Goal: Information Seeking & Learning: Learn about a topic

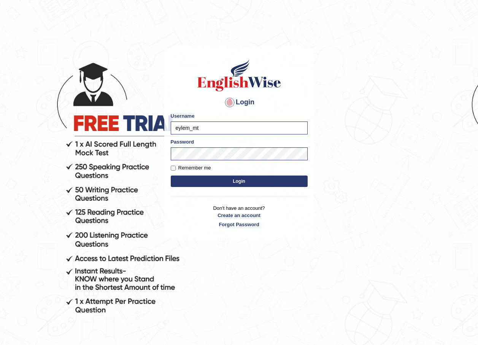
click at [246, 128] on input "eylem_mt" at bounding box center [239, 127] width 137 height 13
click at [227, 125] on input "eylem_mt" at bounding box center [239, 127] width 137 height 13
click at [260, 129] on input "eylem_mt" at bounding box center [239, 127] width 137 height 13
type input "e"
type input "romabeatrice_parramatta"
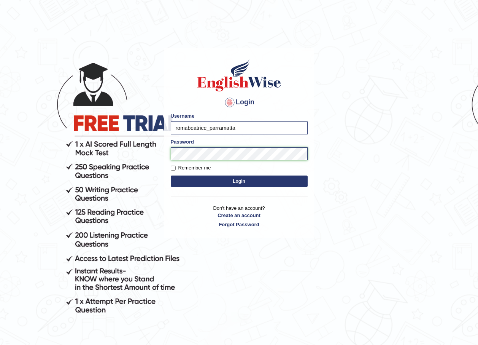
click at [171, 175] on button "Login" at bounding box center [239, 180] width 137 height 11
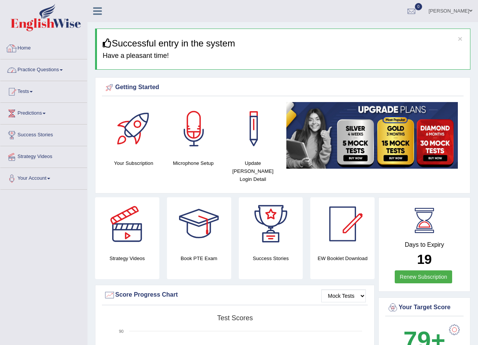
click at [47, 68] on link "Practice Questions" at bounding box center [43, 68] width 87 height 19
click at [52, 72] on link "Practice Questions" at bounding box center [43, 68] width 87 height 19
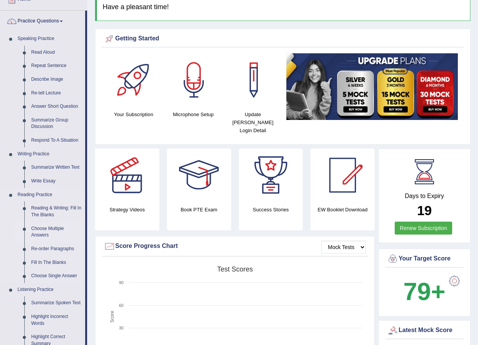
scroll to position [76, 0]
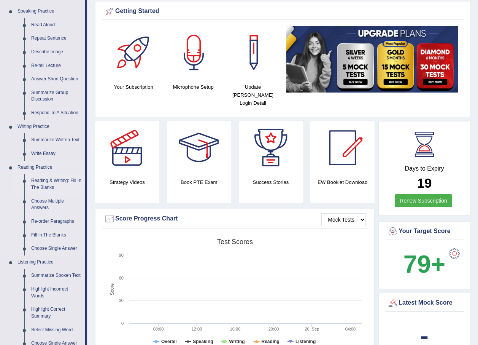
click at [41, 181] on link "Reading & Writing: Fill In The Blanks" at bounding box center [56, 184] width 57 height 20
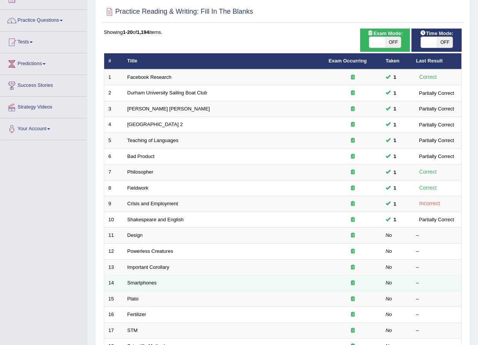
scroll to position [51, 0]
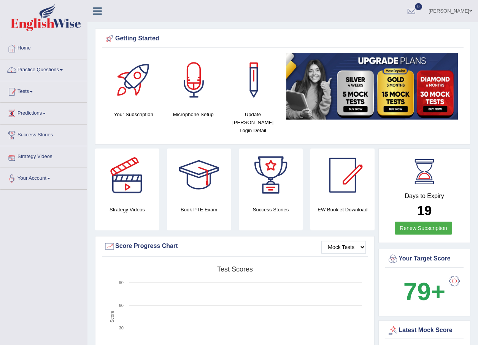
click at [25, 92] on link "Tests" at bounding box center [43, 90] width 87 height 19
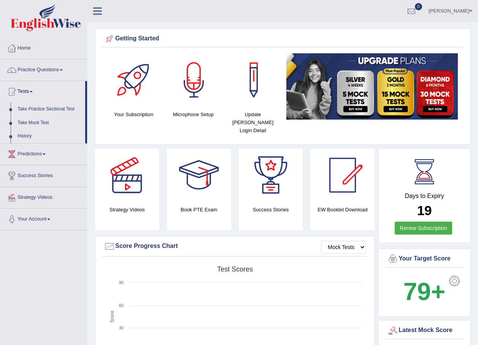
click at [43, 111] on link "Take Practice Sectional Test" at bounding box center [49, 109] width 71 height 14
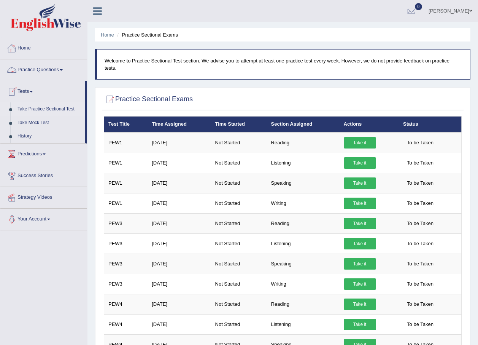
click at [46, 72] on link "Practice Questions" at bounding box center [43, 68] width 87 height 19
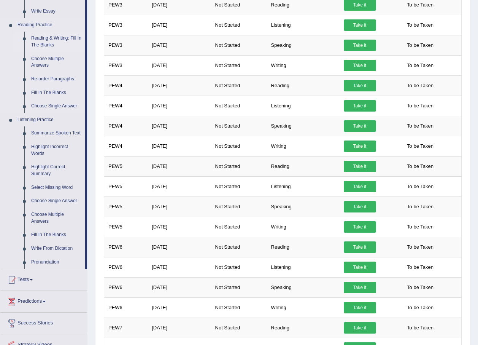
scroll to position [216, 0]
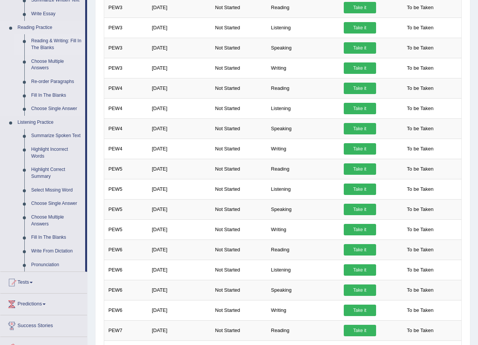
click at [35, 41] on link "Reading & Writing: Fill In The Blanks" at bounding box center [56, 44] width 57 height 20
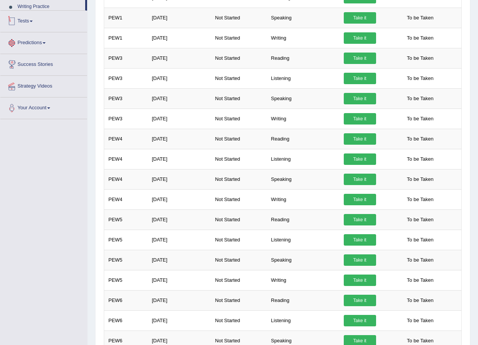
scroll to position [217, 0]
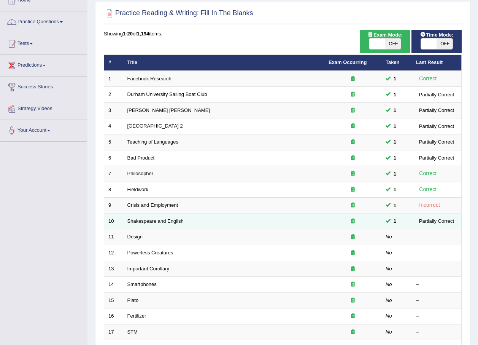
scroll to position [51, 0]
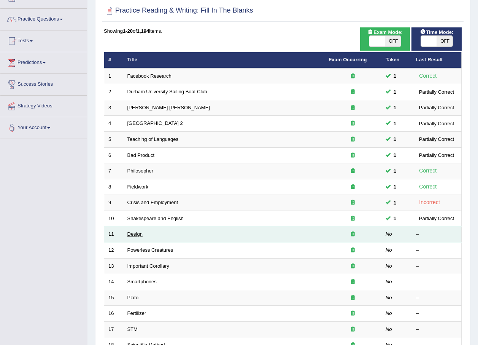
click at [138, 236] on link "Design" at bounding box center [134, 234] width 15 height 6
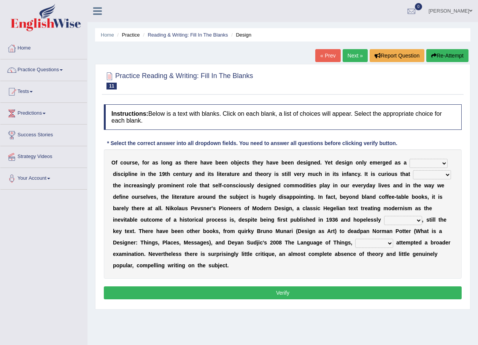
click at [425, 162] on select "bilateral ubiquitous foremost dedicated" at bounding box center [429, 163] width 38 height 9
select select "bilateral"
click at [410, 159] on select "bilateral ubiquitous foremost dedicated" at bounding box center [429, 163] width 38 height 9
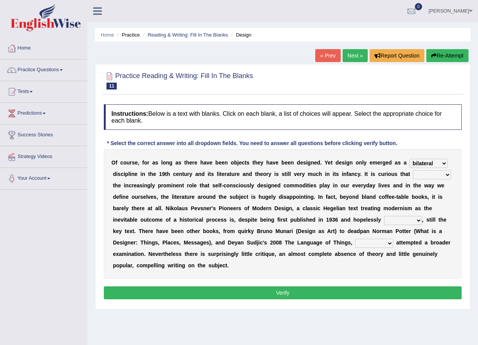
click at [146, 194] on b "e" at bounding box center [144, 197] width 3 height 6
click at [413, 177] on select "since despite within through" at bounding box center [432, 174] width 38 height 9
click at [396, 186] on b "n" at bounding box center [397, 185] width 3 height 6
click at [413, 176] on select "since despite within through" at bounding box center [432, 174] width 38 height 9
select select "despite"
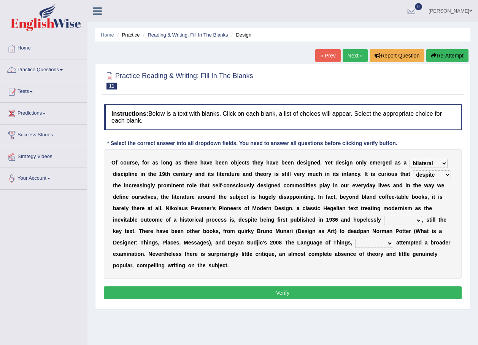
click at [413, 170] on select "since despite within through" at bounding box center [432, 174] width 38 height 9
click at [384, 223] on select "dates dating date dated" at bounding box center [403, 220] width 38 height 9
select select "dated"
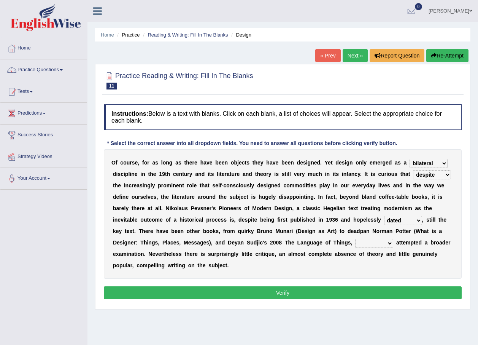
click at [384, 216] on select "dates dating date dated" at bounding box center [403, 220] width 38 height 9
click at [355, 244] on select "which then however as" at bounding box center [374, 242] width 38 height 9
select select "which"
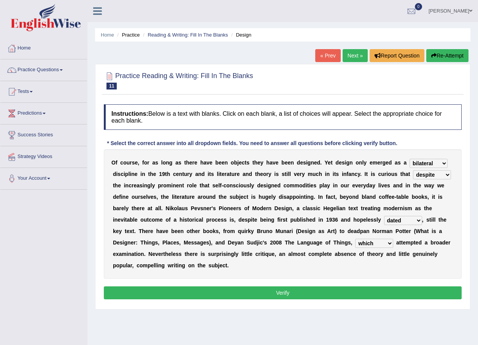
click at [355, 238] on select "which then however as" at bounding box center [374, 242] width 38 height 9
click at [286, 286] on button "Verify" at bounding box center [283, 292] width 358 height 13
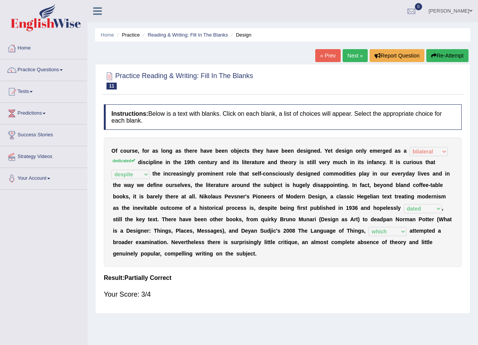
click at [356, 59] on link "Next »" at bounding box center [355, 55] width 25 height 13
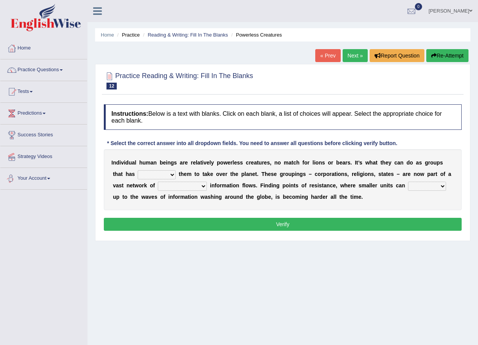
click at [138, 172] on select "enabled contended embodied conjured" at bounding box center [157, 174] width 38 height 9
select select "enabled"
click at [138, 170] on select "enabled contended embodied conjured" at bounding box center [157, 174] width 38 height 9
click at [180, 194] on b "m" at bounding box center [182, 197] width 5 height 6
click at [158, 187] on select "interconnected overlapping fastened exploited" at bounding box center [182, 185] width 49 height 9
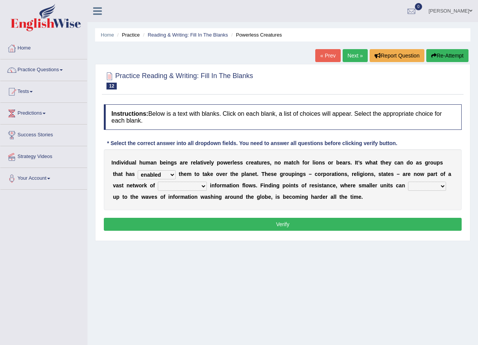
click at [158, 187] on select "interconnected overlapping fastened exploited" at bounding box center [182, 185] width 49 height 9
select select "interconnected"
click at [158, 181] on select "interconnected overlapping fastened exploited" at bounding box center [182, 185] width 49 height 9
click at [408, 185] on select "stand raise hail pump" at bounding box center [427, 185] width 38 height 9
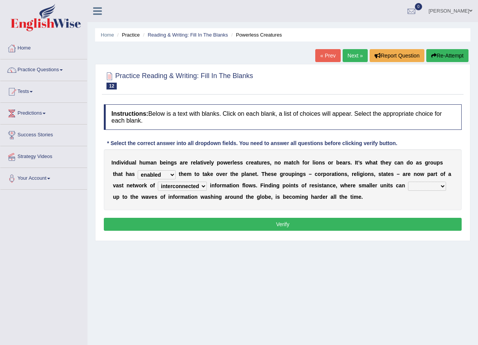
select select "raise"
click at [408, 181] on select "stand raise hail pump" at bounding box center [427, 185] width 38 height 9
click at [296, 226] on button "Verify" at bounding box center [283, 224] width 358 height 13
click at [296, 226] on div "Home Practice Reading & Writing: Fill In The Blanks Powerless Creatures « Prev …" at bounding box center [282, 190] width 391 height 380
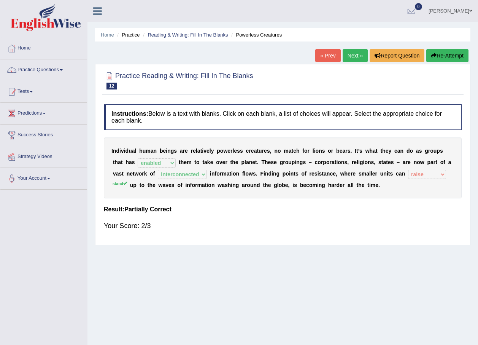
click at [354, 56] on link "Next »" at bounding box center [355, 55] width 25 height 13
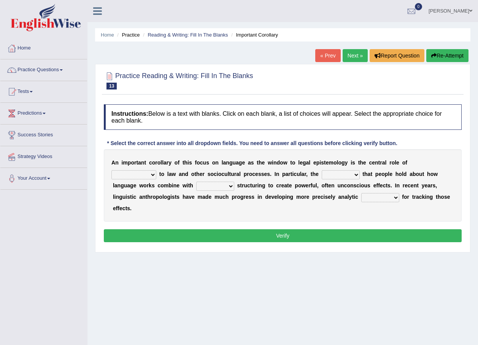
click at [156, 170] on select "discourse epoch dialect acquaintance" at bounding box center [133, 174] width 45 height 9
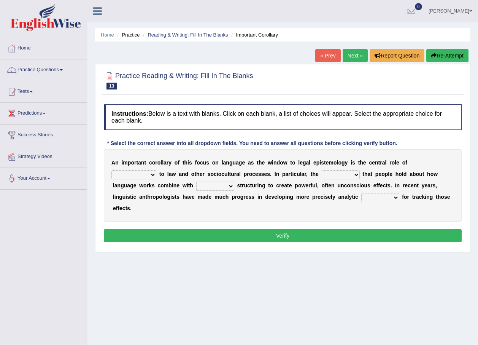
click at [156, 170] on select "discourse epoch dialect acquaintance" at bounding box center [133, 174] width 45 height 9
select select "discourse"
click at [156, 170] on select "discourse epoch dialect acquaintance" at bounding box center [133, 174] width 45 height 9
click at [186, 194] on b "h" at bounding box center [184, 197] width 3 height 6
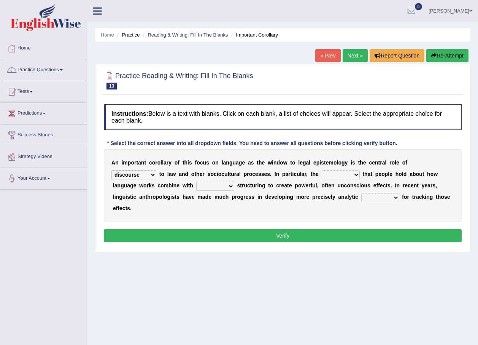
click at [322, 178] on select "deviation besmirch consent ideas" at bounding box center [341, 174] width 38 height 9
select select "ideas"
click at [322, 170] on select "deviation besmirch consent ideas" at bounding box center [341, 174] width 38 height 9
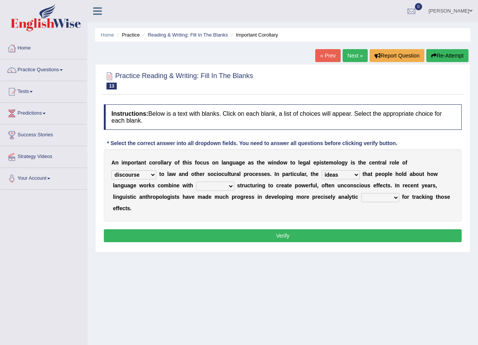
click at [196, 185] on select "mandatory linguistic legitimate customary" at bounding box center [215, 185] width 38 height 9
select select "customary"
click at [196, 181] on select "mandatory linguistic legitimate customary" at bounding box center [215, 185] width 38 height 9
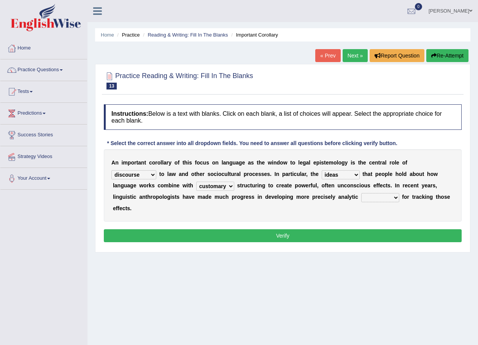
click at [361, 195] on select "tools appetite albums stroke" at bounding box center [380, 197] width 38 height 9
select select "tools"
click at [361, 193] on select "tools appetite albums stroke" at bounding box center [380, 197] width 38 height 9
click at [236, 229] on button "Verify" at bounding box center [283, 235] width 358 height 13
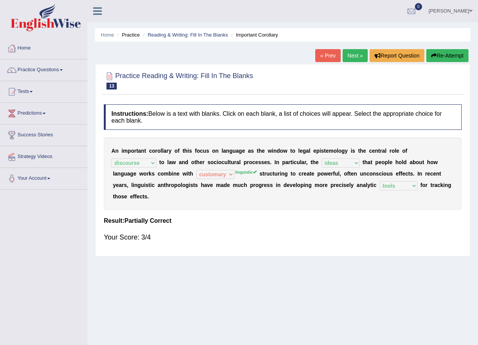
click at [351, 54] on link "Next »" at bounding box center [355, 55] width 25 height 13
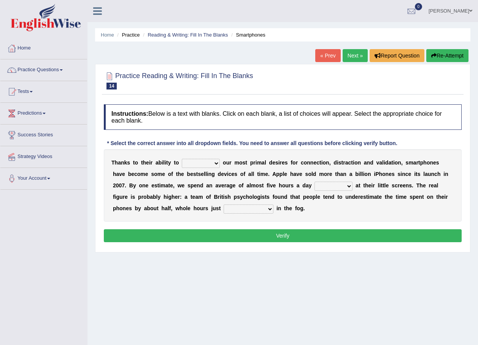
click at [205, 166] on select "hijack describe sharpen conserve" at bounding box center [201, 163] width 38 height 9
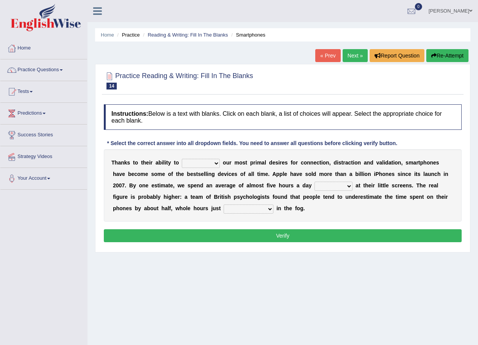
select select "conserve"
click at [182, 159] on select "hijack describe sharpen conserve" at bounding box center [201, 163] width 38 height 9
click at [315, 185] on select "watching waggling snoring staring" at bounding box center [334, 185] width 38 height 9
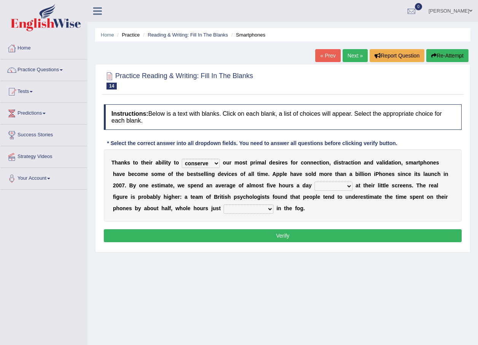
select select "staring"
click at [315, 181] on select "watching waggling snoring staring" at bounding box center [334, 185] width 38 height 9
click at [224, 211] on select "has evaporated evaporating evaporate evaporates" at bounding box center [249, 208] width 50 height 9
select select "evaporates"
click at [224, 204] on select "has evaporated evaporating evaporate evaporates" at bounding box center [249, 208] width 50 height 9
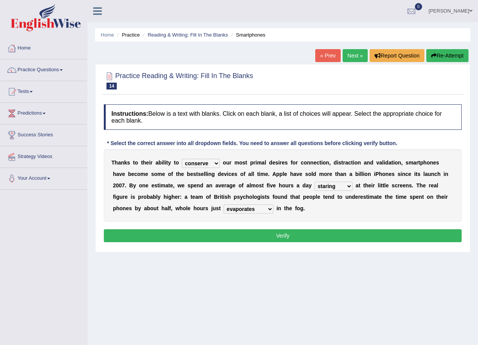
click at [231, 234] on button "Verify" at bounding box center [283, 235] width 358 height 13
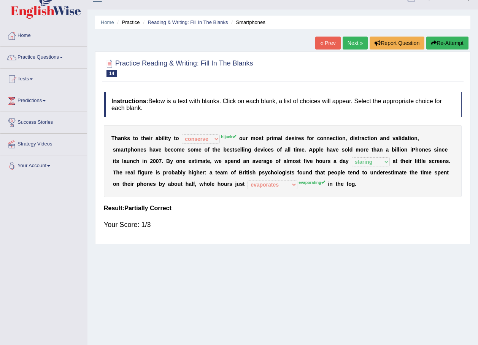
scroll to position [25, 0]
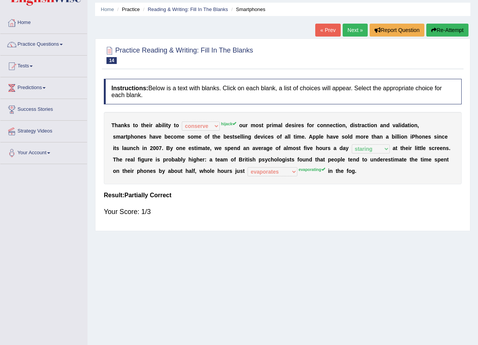
click at [348, 31] on link "Next »" at bounding box center [355, 30] width 25 height 13
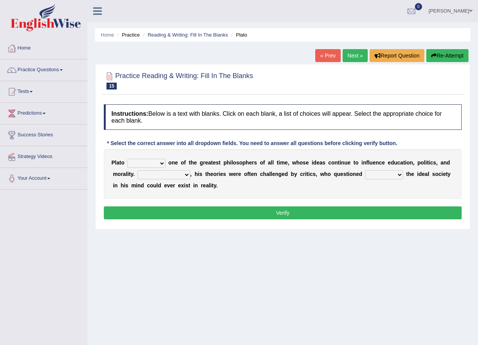
click at [135, 162] on select "keeps comes claims remains" at bounding box center [146, 163] width 38 height 9
select select "remains"
click at [127, 159] on select "keeps comes claims remains" at bounding box center [146, 163] width 38 height 9
click at [164, 174] on select "Notwithstanding So However Whatever" at bounding box center [164, 174] width 52 height 9
select select "However"
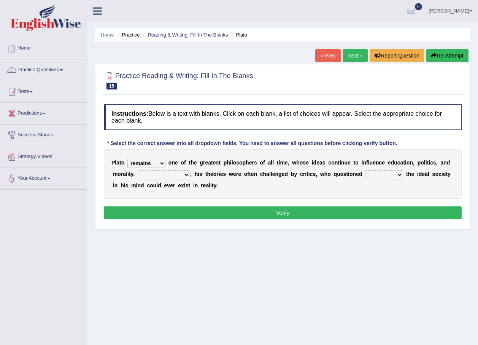
click at [138, 170] on select "Notwithstanding So However Whatever" at bounding box center [164, 174] width 52 height 9
click at [365, 174] on select "which what that whether" at bounding box center [384, 174] width 38 height 9
select select "whether"
click at [365, 170] on select "which what that whether" at bounding box center [384, 174] width 38 height 9
click at [325, 206] on div "Instructions: Below is a text with blanks. Click on each blank, a list of choic…" at bounding box center [283, 162] width 362 height 125
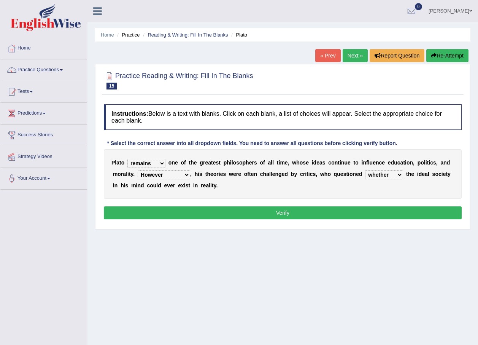
click at [323, 212] on button "Verify" at bounding box center [283, 212] width 358 height 13
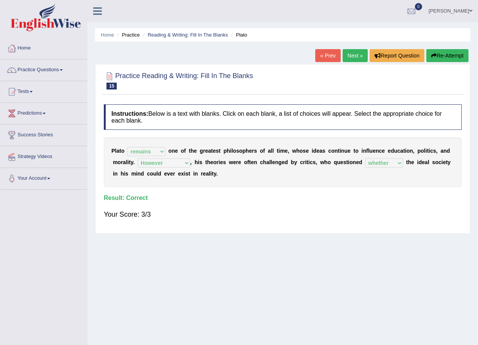
click at [351, 56] on link "Next »" at bounding box center [355, 55] width 25 height 13
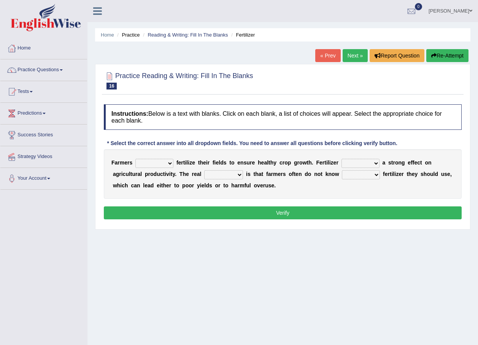
click at [148, 164] on select "must should need can" at bounding box center [154, 163] width 38 height 9
select select "should"
click at [135, 159] on select "must should need can" at bounding box center [154, 163] width 38 height 9
click at [353, 161] on select "has had have having" at bounding box center [361, 163] width 38 height 9
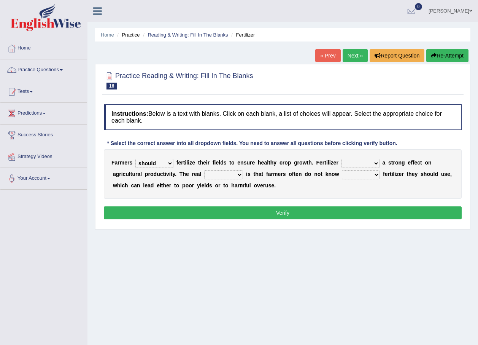
click at [353, 161] on select "has had have having" at bounding box center [361, 163] width 38 height 9
select select "have"
click at [342, 159] on select "has had have having" at bounding box center [361, 163] width 38 height 9
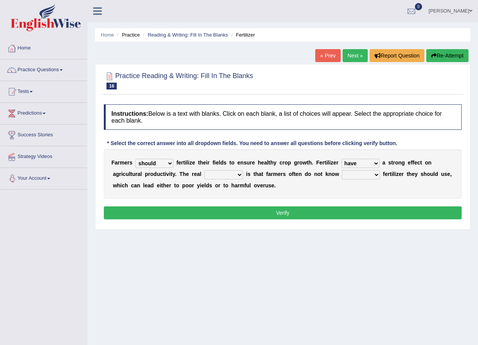
click at [204, 176] on select "problem question conclusion answer" at bounding box center [223, 174] width 39 height 9
select select "problem"
click at [204, 170] on select "problem question conclusion answer" at bounding box center [223, 174] width 39 height 9
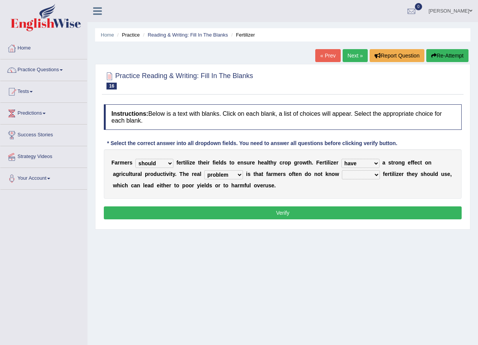
click at [342, 176] on select "how much how many however so much" at bounding box center [361, 174] width 38 height 9
select select "how much"
click at [342, 170] on select "how much how many however so much" at bounding box center [361, 174] width 38 height 9
click at [293, 214] on button "Verify" at bounding box center [283, 212] width 358 height 13
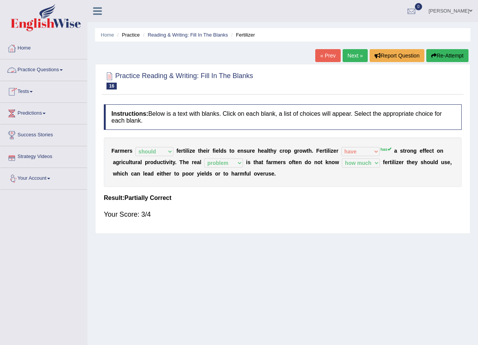
click at [37, 72] on link "Practice Questions" at bounding box center [43, 68] width 87 height 19
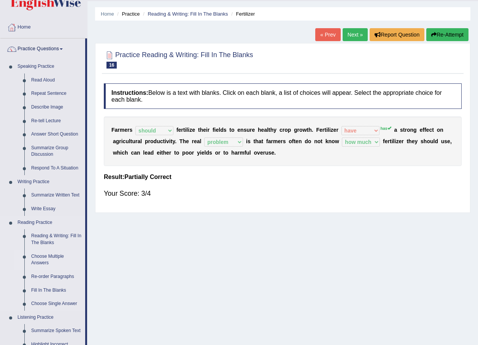
scroll to position [25, 0]
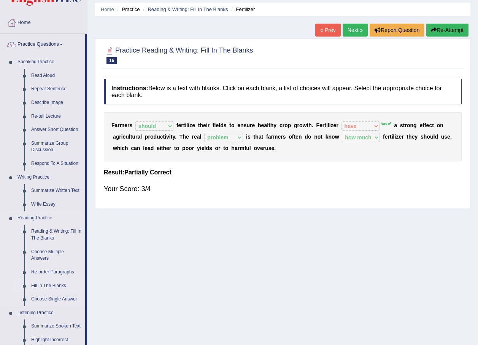
click at [49, 284] on link "Fill In The Blanks" at bounding box center [56, 286] width 57 height 14
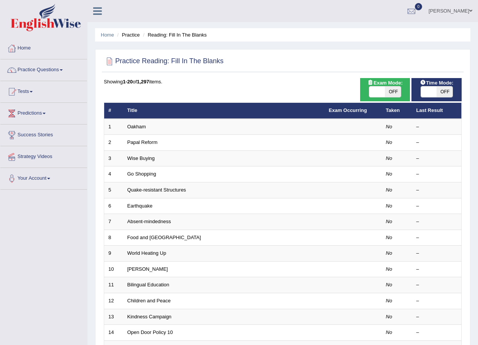
click at [383, 93] on span at bounding box center [377, 91] width 16 height 11
checkbox input "true"
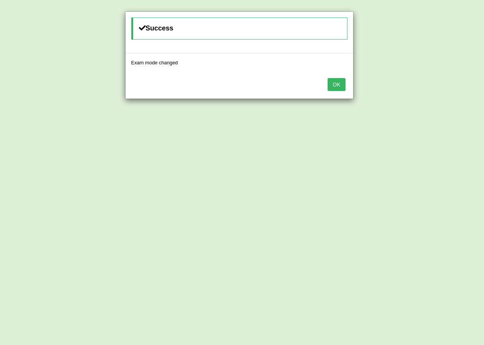
click at [340, 86] on button "OK" at bounding box center [335, 84] width 17 height 13
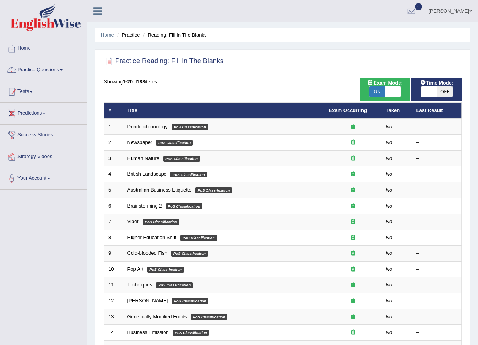
click at [137, 126] on link "Dendrochronology" at bounding box center [147, 127] width 40 height 6
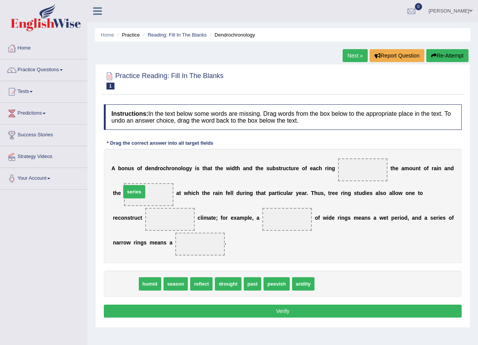
drag, startPoint x: 131, startPoint y: 285, endPoint x: 140, endPoint y: 193, distance: 92.5
click at [140, 193] on span "series" at bounding box center [134, 191] width 22 height 13
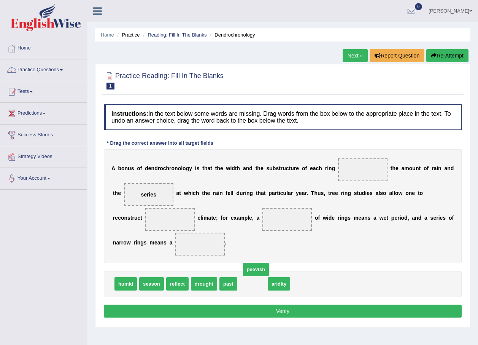
drag, startPoint x: 242, startPoint y: 284, endPoint x: 251, endPoint y: 236, distance: 48.9
click at [248, 262] on span "peevish" at bounding box center [256, 268] width 26 height 13
click at [254, 204] on div "A b o n u s o f d e n d r o c h r o n o l o g y i s t h a t t h e w i d t h a n…" at bounding box center [283, 206] width 358 height 114
drag, startPoint x: 245, startPoint y: 280, endPoint x: 252, endPoint y: 199, distance: 81.3
click at [252, 199] on div "A b o n u s o f d e n d r o c h r o n o l o g y i s t h a t t h e w i d t h a n…" at bounding box center [283, 206] width 358 height 114
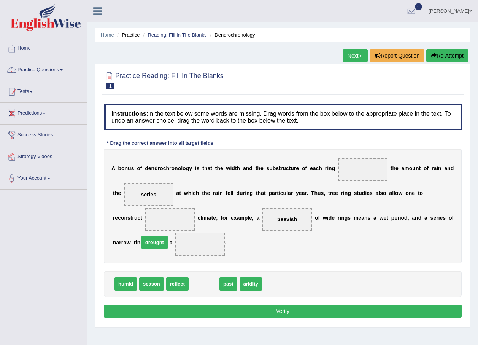
drag, startPoint x: 208, startPoint y: 282, endPoint x: 159, endPoint y: 241, distance: 64.5
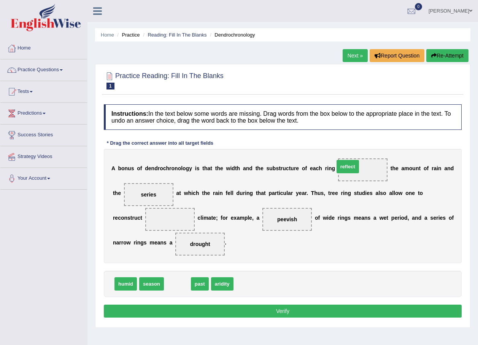
drag, startPoint x: 173, startPoint y: 284, endPoint x: 344, endPoint y: 167, distance: 206.8
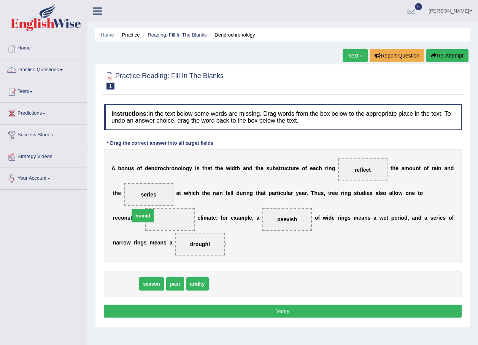
drag, startPoint x: 123, startPoint y: 283, endPoint x: 139, endPoint y: 218, distance: 67.0
click at [252, 310] on button "Verify" at bounding box center [283, 310] width 358 height 13
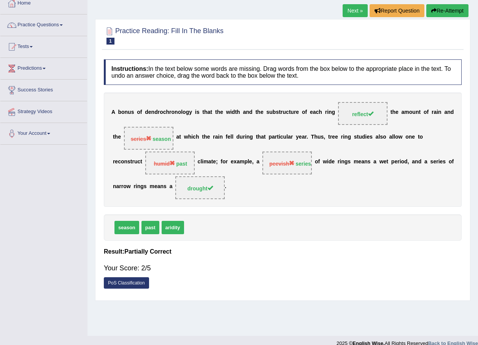
scroll to position [42, 0]
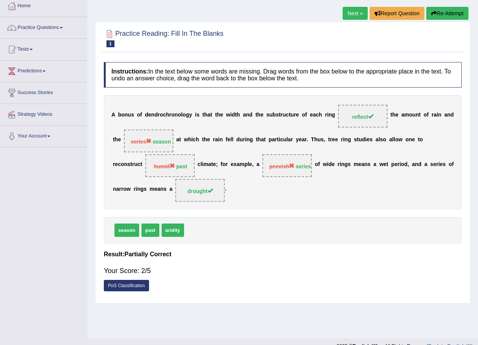
click at [348, 16] on link "Next »" at bounding box center [355, 13] width 25 height 13
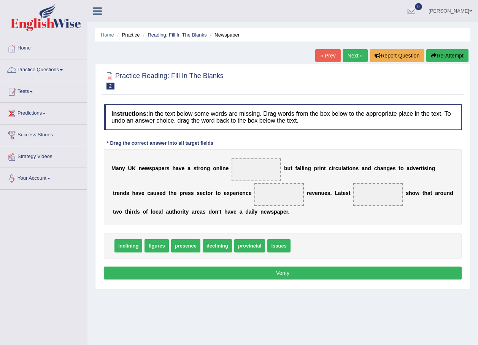
click at [121, 248] on span "inclining" at bounding box center [128, 245] width 28 height 13
drag, startPoint x: 121, startPoint y: 248, endPoint x: 248, endPoint y: 166, distance: 151.5
drag, startPoint x: 283, startPoint y: 181, endPoint x: 317, endPoint y: 262, distance: 87.4
click at [313, 251] on div "Instructions: In the text below some words are missing. Drag words from the box…" at bounding box center [283, 192] width 362 height 185
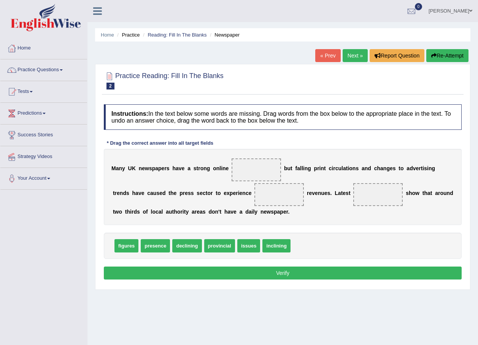
drag, startPoint x: 189, startPoint y: 246, endPoint x: 247, endPoint y: 203, distance: 72.9
click at [264, 200] on span "declining" at bounding box center [279, 195] width 31 height 14
click at [119, 243] on span "figures" at bounding box center [126, 245] width 24 height 13
drag, startPoint x: 119, startPoint y: 243, endPoint x: 341, endPoint y: 194, distance: 226.9
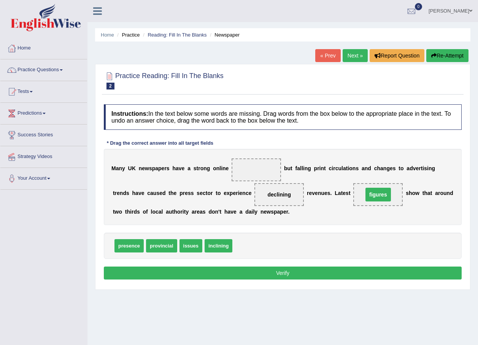
click at [366, 194] on span "figures" at bounding box center [378, 195] width 25 height 14
drag, startPoint x: 132, startPoint y: 248, endPoint x: 154, endPoint y: 230, distance: 28.9
drag, startPoint x: 263, startPoint y: 178, endPoint x: 256, endPoint y: 178, distance: 6.8
click at [260, 178] on span at bounding box center [256, 169] width 49 height 23
click at [121, 245] on span "provincial" at bounding box center [129, 245] width 31 height 13
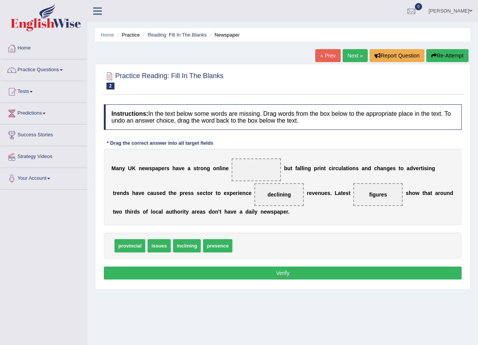
click at [121, 245] on span "provincial" at bounding box center [129, 245] width 31 height 13
click at [123, 245] on span "provincial" at bounding box center [129, 245] width 31 height 13
click at [127, 246] on span "provincial" at bounding box center [129, 245] width 31 height 13
click at [210, 245] on span "presence" at bounding box center [217, 245] width 29 height 13
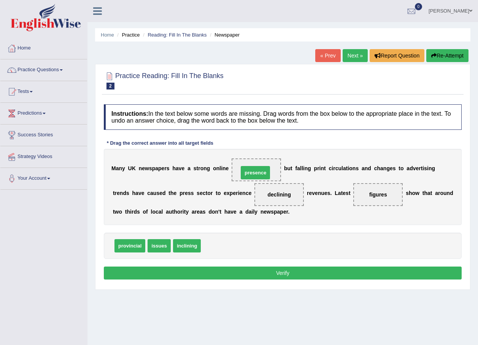
drag, startPoint x: 210, startPoint y: 245, endPoint x: 248, endPoint y: 172, distance: 82.2
click at [237, 270] on button "Verify" at bounding box center [283, 272] width 358 height 13
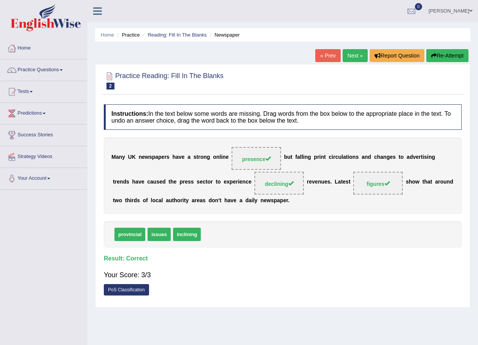
click at [357, 55] on link "Next »" at bounding box center [355, 55] width 25 height 13
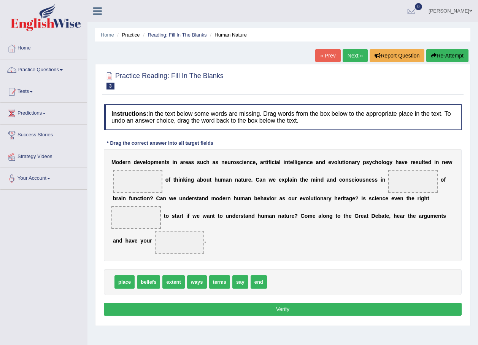
drag, startPoint x: 135, startPoint y: 195, endPoint x: 129, endPoint y: 188, distance: 9.7
click at [129, 188] on div "M o d e r n d e v e l o p m e n t s i n a r e a s s u c h a s n e u r o s c i e…" at bounding box center [283, 205] width 358 height 112
drag, startPoint x: 191, startPoint y: 285, endPoint x: 168, endPoint y: 244, distance: 46.8
drag, startPoint x: 168, startPoint y: 244, endPoint x: 117, endPoint y: 199, distance: 67.9
click at [117, 199] on div "Instructions: In the text below some words are missing. Drag words from the box…" at bounding box center [283, 210] width 362 height 221
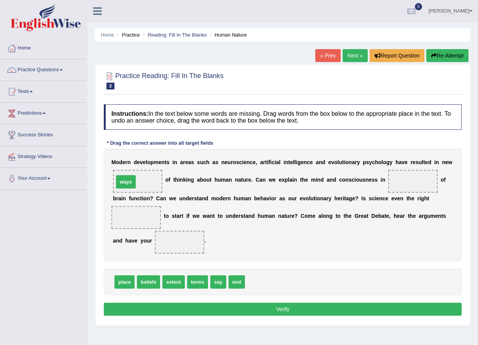
drag, startPoint x: 260, startPoint y: 284, endPoint x: 129, endPoint y: 184, distance: 165.0
drag, startPoint x: 193, startPoint y: 285, endPoint x: 398, endPoint y: 187, distance: 227.3
click at [402, 187] on span "terms" at bounding box center [413, 181] width 22 height 14
click at [146, 285] on span "beliefs" at bounding box center [148, 281] width 23 height 13
drag, startPoint x: 121, startPoint y: 283, endPoint x: 464, endPoint y: 214, distance: 349.8
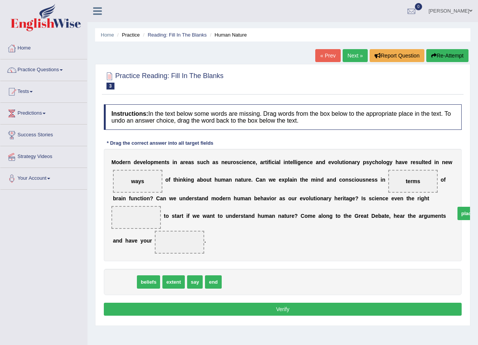
click at [464, 214] on span "place" at bounding box center [468, 213] width 20 height 13
drag, startPoint x: 459, startPoint y: 213, endPoint x: 445, endPoint y: 209, distance: 14.8
click at [445, 209] on div "Instructions: In the text below some words are missing. Drag words from the box…" at bounding box center [283, 210] width 362 height 221
click at [445, 208] on div "M o d e r n d e v e l o p m e n t s i n a r e a s s u c h a s n e u r o s c i e…" at bounding box center [283, 205] width 358 height 112
drag, startPoint x: 125, startPoint y: 280, endPoint x: 429, endPoint y: 210, distance: 312.5
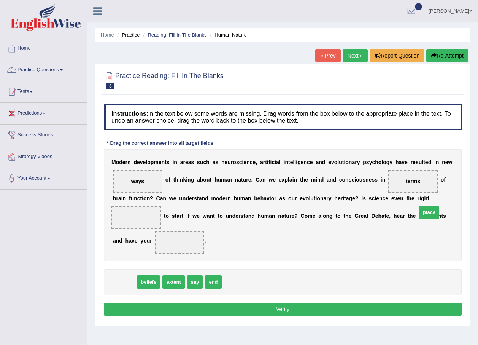
click at [429, 209] on span "place" at bounding box center [429, 211] width 20 height 13
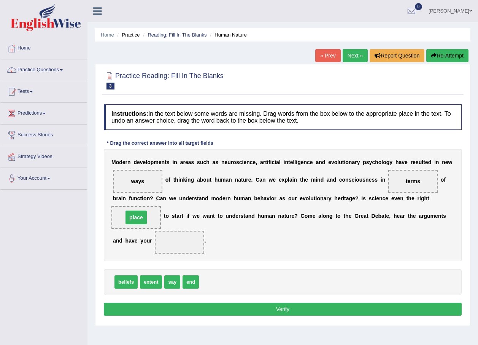
click at [147, 210] on span "place" at bounding box center [136, 217] width 21 height 14
drag, startPoint x: 172, startPoint y: 282, endPoint x: 132, endPoint y: 245, distance: 54.7
click at [232, 311] on button "Verify" at bounding box center [283, 308] width 358 height 13
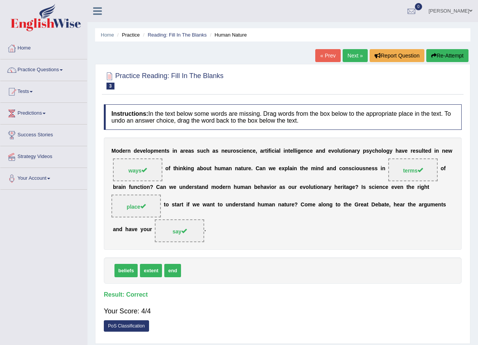
click at [351, 54] on link "Next »" at bounding box center [355, 55] width 25 height 13
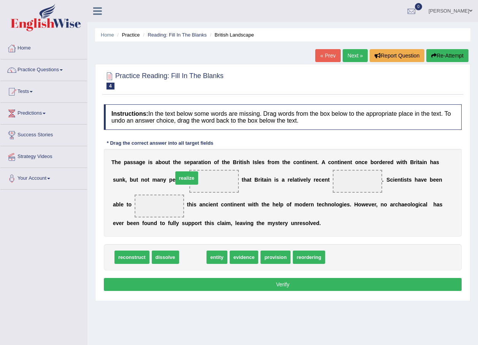
drag, startPoint x: 191, startPoint y: 254, endPoint x: 184, endPoint y: 177, distance: 77.1
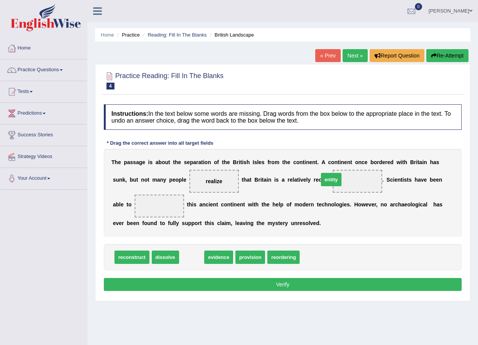
drag, startPoint x: 188, startPoint y: 257, endPoint x: 327, endPoint y: 179, distance: 159.7
click at [327, 179] on span "entity" at bounding box center [331, 179] width 21 height 13
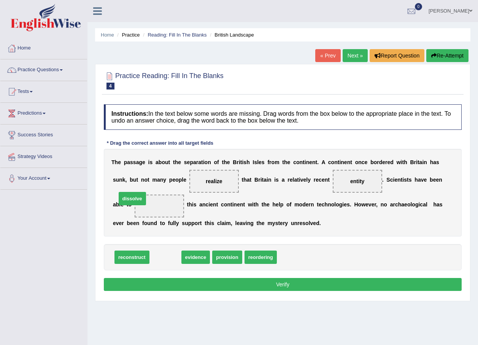
drag, startPoint x: 169, startPoint y: 257, endPoint x: 136, endPoint y: 199, distance: 67.3
click at [136, 200] on span "dissolve" at bounding box center [132, 198] width 27 height 13
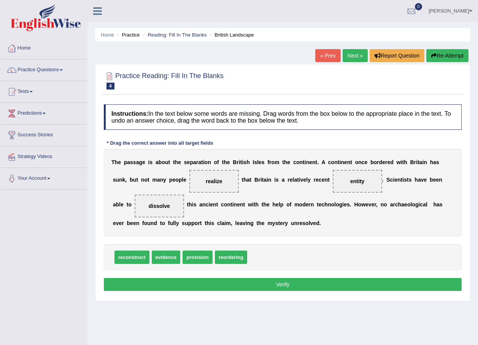
click at [245, 288] on button "Verify" at bounding box center [283, 284] width 358 height 13
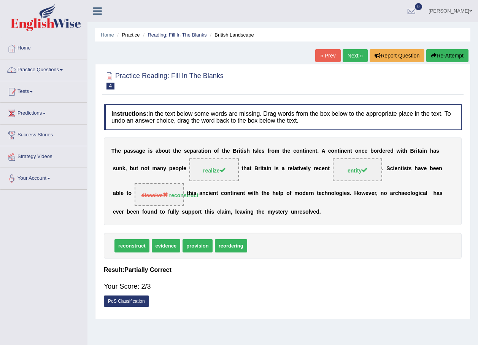
click at [350, 54] on link "Next »" at bounding box center [355, 55] width 25 height 13
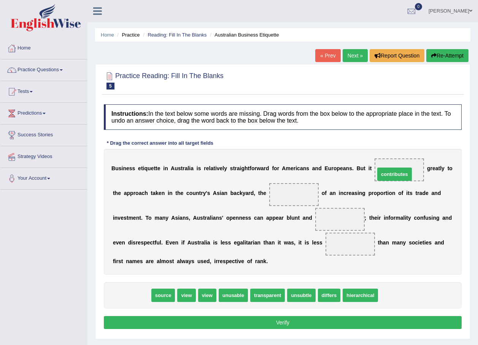
drag, startPoint x: 125, startPoint y: 294, endPoint x: 388, endPoint y: 173, distance: 289.3
click at [388, 173] on span "contributes" at bounding box center [394, 173] width 35 height 13
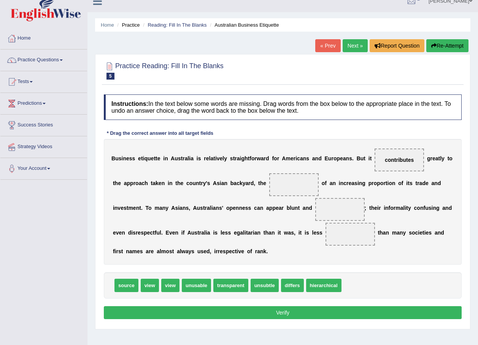
scroll to position [13, 0]
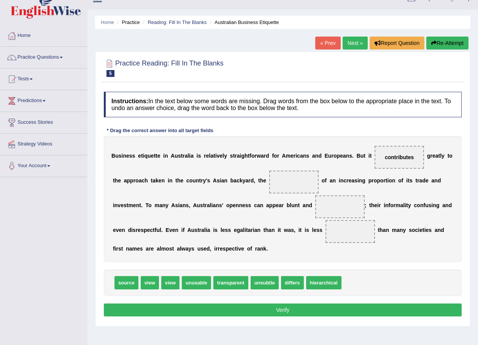
click at [253, 278] on span "unsubtle" at bounding box center [265, 282] width 28 height 13
click at [254, 278] on span "unsubtle" at bounding box center [265, 282] width 28 height 13
drag, startPoint x: 257, startPoint y: 280, endPoint x: 255, endPoint y: 284, distance: 4.3
drag, startPoint x: 283, startPoint y: 286, endPoint x: 270, endPoint y: 190, distance: 96.4
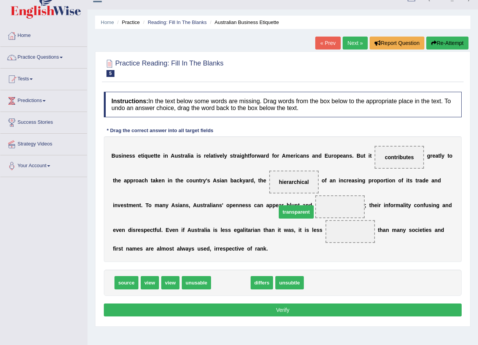
drag, startPoint x: 230, startPoint y: 284, endPoint x: 296, endPoint y: 213, distance: 96.4
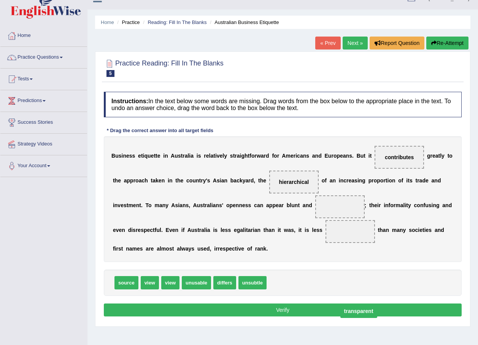
drag, startPoint x: 286, startPoint y: 206, endPoint x: 304, endPoint y: 310, distance: 105.8
click at [340, 310] on span "transparent" at bounding box center [358, 311] width 37 height 14
drag, startPoint x: 280, startPoint y: 209, endPoint x: 282, endPoint y: 293, distance: 84.1
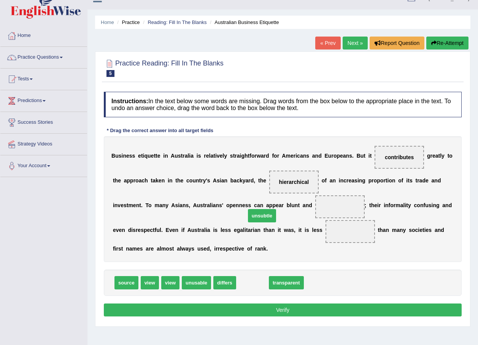
drag, startPoint x: 254, startPoint y: 284, endPoint x: 267, endPoint y: 214, distance: 71.1
drag, startPoint x: 267, startPoint y: 214, endPoint x: 273, endPoint y: 209, distance: 7.6
click at [315, 209] on span at bounding box center [339, 206] width 49 height 23
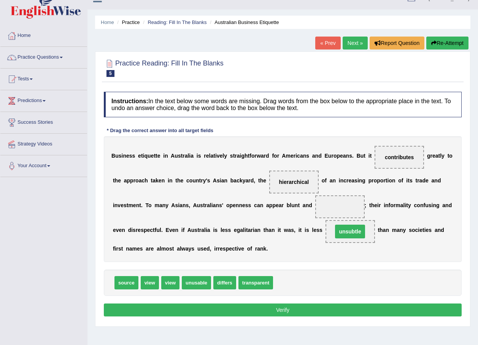
click at [315, 208] on span at bounding box center [339, 206] width 49 height 23
click at [193, 283] on span "unusable" at bounding box center [196, 282] width 29 height 13
drag, startPoint x: 193, startPoint y: 283, endPoint x: 292, endPoint y: 208, distance: 124.5
click at [326, 235] on span "unsubtle" at bounding box center [350, 231] width 49 height 23
drag, startPoint x: 296, startPoint y: 266, endPoint x: 297, endPoint y: 283, distance: 16.4
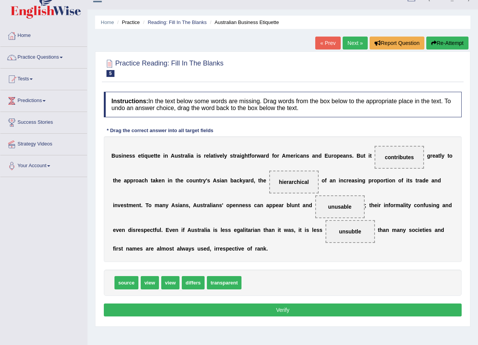
click at [297, 283] on div "Instructions: In the text below some words are missing. Drag words from the box…" at bounding box center [283, 205] width 362 height 234
click at [297, 283] on div "source view view differs transparent" at bounding box center [283, 282] width 358 height 26
click at [326, 226] on span "unsubtle" at bounding box center [350, 231] width 49 height 23
drag, startPoint x: 288, startPoint y: 230, endPoint x: 305, endPoint y: 288, distance: 60.0
drag, startPoint x: 210, startPoint y: 282, endPoint x: 279, endPoint y: 234, distance: 83.6
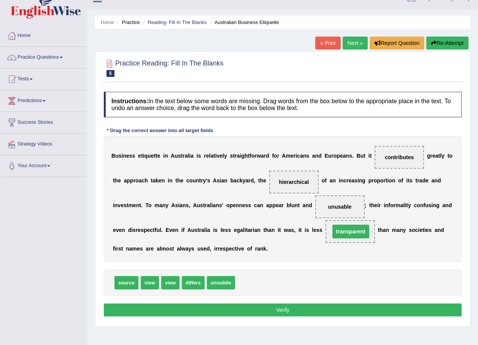
click at [332, 234] on span "transparent" at bounding box center [350, 231] width 37 height 14
drag, startPoint x: 386, startPoint y: 178, endPoint x: 368, endPoint y: 242, distance: 66.8
click at [369, 250] on div "B u s i n e s s e t i q u e t t e i n A u s t r a l i a i s r e l a t i v e l y…" at bounding box center [283, 199] width 358 height 126
drag, startPoint x: 389, startPoint y: 156, endPoint x: 322, endPoint y: 277, distance: 137.9
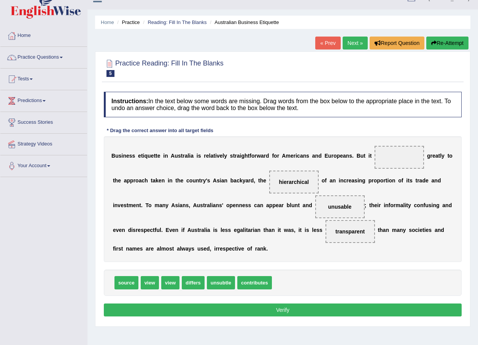
click at [188, 281] on span "differs" at bounding box center [193, 282] width 23 height 13
drag, startPoint x: 188, startPoint y: 281, endPoint x: 374, endPoint y: 159, distance: 222.5
click at [247, 310] on button "Verify" at bounding box center [283, 309] width 358 height 13
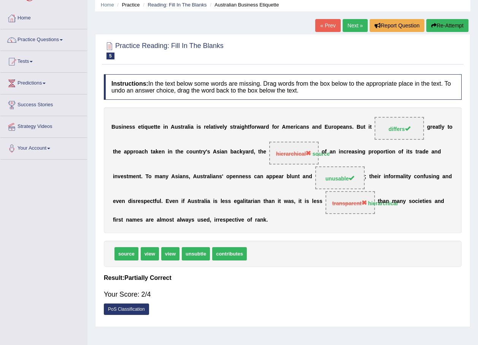
scroll to position [29, 0]
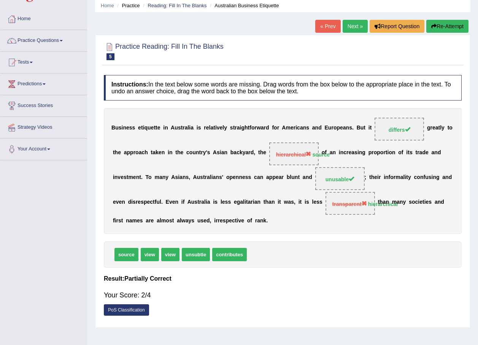
click at [216, 310] on div "PoS Classification" at bounding box center [283, 310] width 358 height 13
click at [132, 25] on div "Home Practice Reading: Fill In The Blanks Australian Business Etiquette « Prev …" at bounding box center [282, 161] width 391 height 380
click at [38, 39] on link "Practice Questions" at bounding box center [43, 39] width 87 height 19
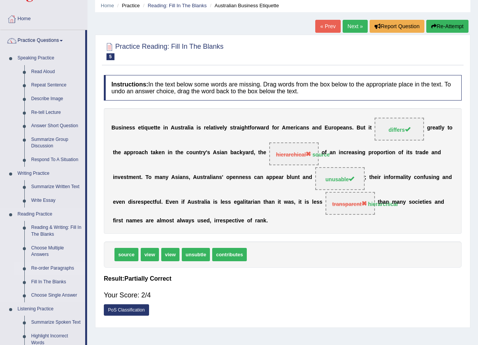
click at [56, 262] on link "Re-order Paragraphs" at bounding box center [56, 268] width 57 height 14
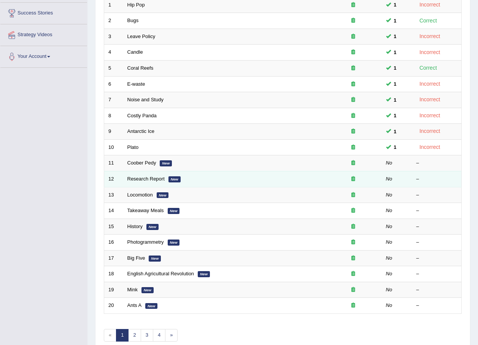
scroll to position [127, 0]
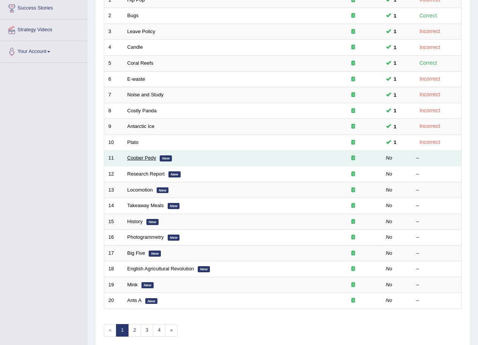
click at [136, 158] on link "Coober Pedy" at bounding box center [141, 158] width 29 height 6
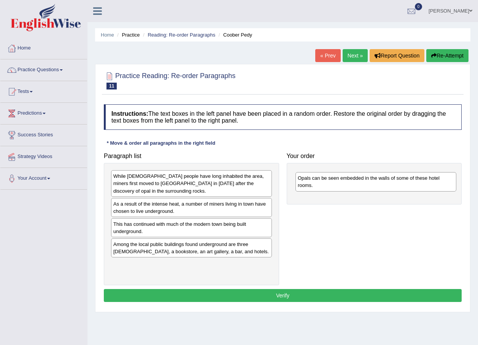
drag, startPoint x: 188, startPoint y: 182, endPoint x: 372, endPoint y: 182, distance: 184.5
click at [372, 182] on div "Opals can be seen embedded in the walls of some of these hotel rooms." at bounding box center [376, 181] width 161 height 19
click at [372, 182] on div "Opals can be seen embedded in the walls of some of these hotel rooms." at bounding box center [376, 179] width 161 height 19
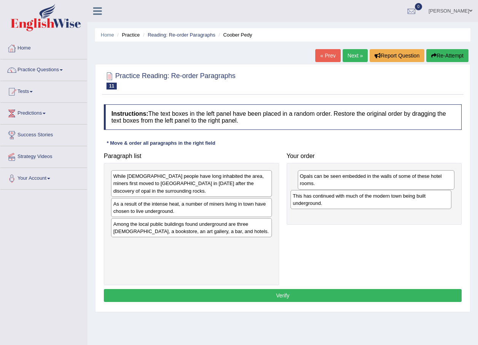
drag, startPoint x: 152, startPoint y: 229, endPoint x: 332, endPoint y: 200, distance: 181.7
click at [332, 200] on div "This has continued with much of the modern town being built underground." at bounding box center [371, 199] width 161 height 19
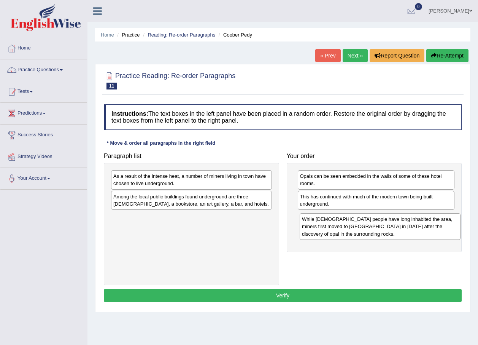
drag, startPoint x: 176, startPoint y: 182, endPoint x: 365, endPoint y: 225, distance: 193.5
click at [365, 225] on div "While [DEMOGRAPHIC_DATA] people have long inhabited the area, miners first move…" at bounding box center [380, 226] width 161 height 26
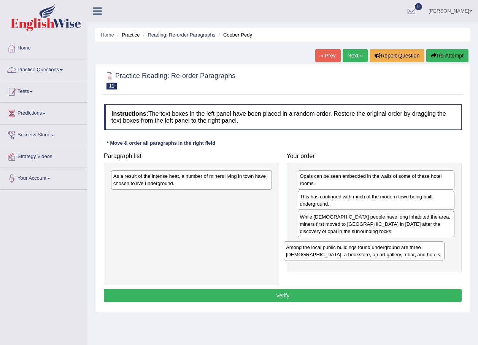
drag, startPoint x: 139, startPoint y: 199, endPoint x: 313, endPoint y: 250, distance: 181.0
click at [313, 250] on div "Among the local public buildings found underground are three [DEMOGRAPHIC_DATA]…" at bounding box center [364, 250] width 161 height 19
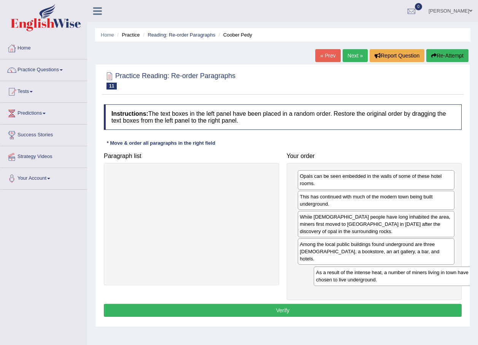
drag, startPoint x: 227, startPoint y: 224, endPoint x: 353, endPoint y: 270, distance: 133.8
click at [354, 271] on div "As a result of the intense heat, a number of miners living in town have chosen …" at bounding box center [394, 275] width 161 height 19
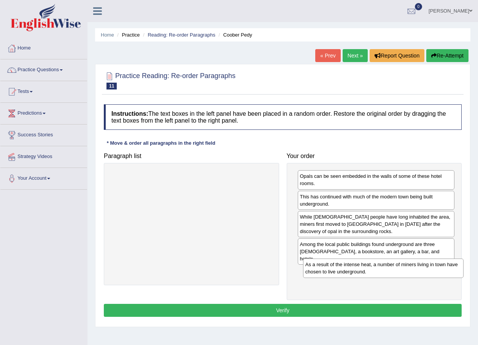
click at [353, 270] on div "As a result of the intense heat, a number of miners living in town have chosen …" at bounding box center [383, 267] width 161 height 19
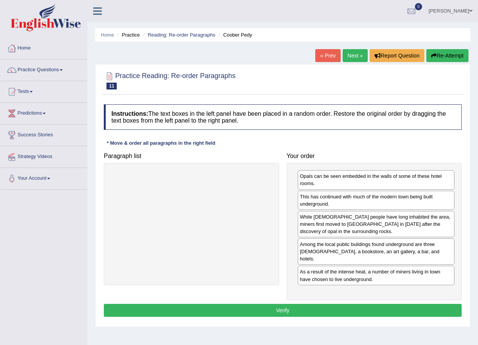
click at [319, 305] on button "Verify" at bounding box center [283, 310] width 358 height 13
click at [319, 305] on div "Home Practice Reading: Re-order Paragraphs [PERSON_NAME] « Prev Next » Report Q…" at bounding box center [282, 190] width 391 height 380
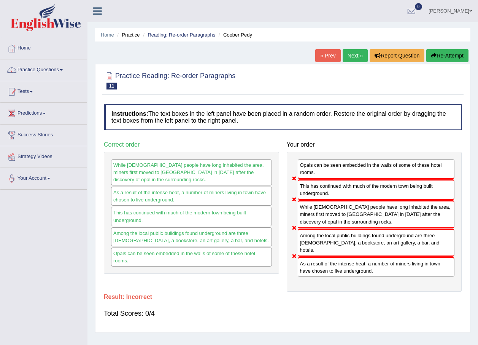
click at [353, 60] on link "Next »" at bounding box center [355, 55] width 25 height 13
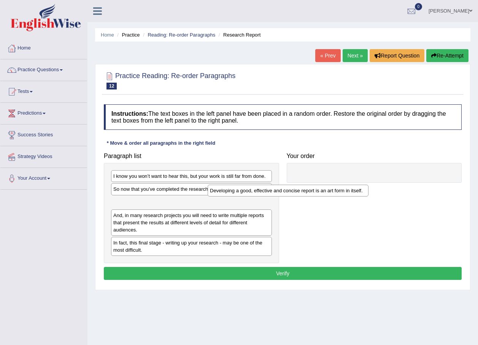
drag, startPoint x: 155, startPoint y: 204, endPoint x: 278, endPoint y: 188, distance: 124.7
click at [271, 189] on div "Developing a good, effective and concise report is an art form in itself." at bounding box center [288, 190] width 161 height 12
drag, startPoint x: 286, startPoint y: 172, endPoint x: 314, endPoint y: 164, distance: 28.9
click at [272, 171] on div "I know you won’t want to hear this, but your work is still far from done." at bounding box center [191, 176] width 161 height 12
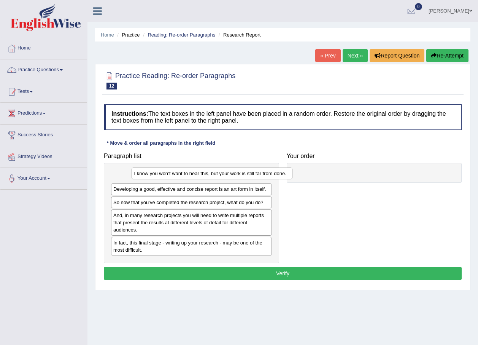
click at [314, 164] on div at bounding box center [374, 173] width 175 height 20
click at [312, 168] on div at bounding box center [374, 173] width 175 height 20
drag, startPoint x: 145, startPoint y: 192, endPoint x: 152, endPoint y: 192, distance: 7.3
click at [152, 192] on div "Developing a good, effective and concise report is an art form in itself." at bounding box center [191, 189] width 161 height 12
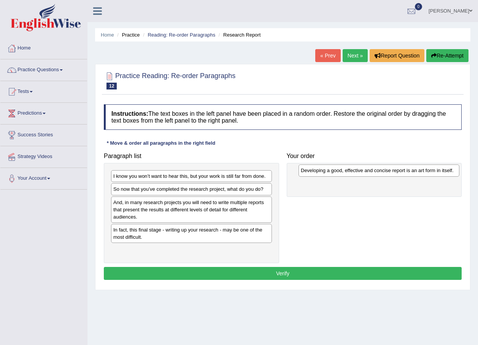
drag, startPoint x: 152, startPoint y: 191, endPoint x: 339, endPoint y: 173, distance: 187.3
click at [339, 173] on div "Developing a good, effective and concise report is an art form in itself." at bounding box center [379, 170] width 161 height 12
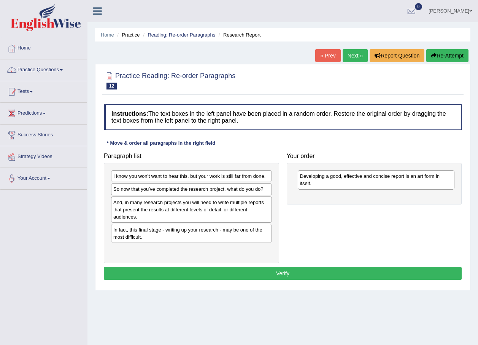
click at [331, 178] on div "Developing a good, effective and concise report is an art form in itself." at bounding box center [376, 179] width 157 height 19
click at [136, 209] on div "And, in many research projects you will need to write multiple reports that pre…" at bounding box center [191, 209] width 161 height 26
drag, startPoint x: 310, startPoint y: 204, endPoint x: 322, endPoint y: 200, distance: 12.5
click at [322, 200] on div "Paragraph list I know you won’t want to hear this, but your work is still far f…" at bounding box center [283, 206] width 366 height 114
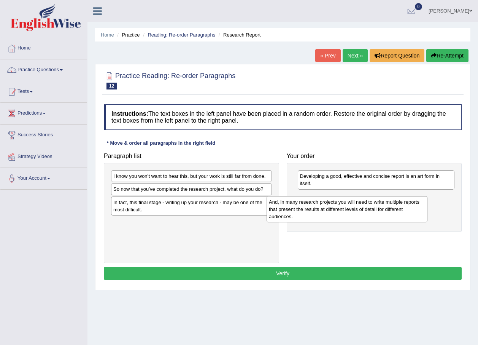
drag, startPoint x: 152, startPoint y: 210, endPoint x: 342, endPoint y: 199, distance: 190.5
click at [333, 202] on div "And, in many research projects you will need to write multiple reports that pre…" at bounding box center [347, 209] width 161 height 26
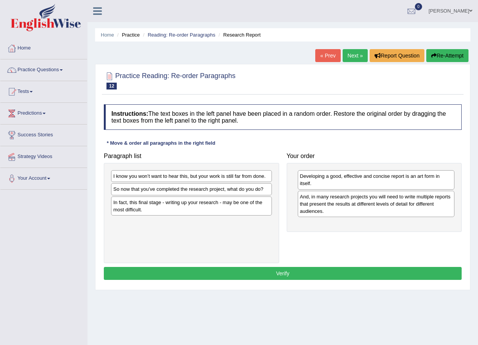
click at [145, 174] on div "I know you won’t want to hear this, but your work is still far from done." at bounding box center [191, 176] width 161 height 12
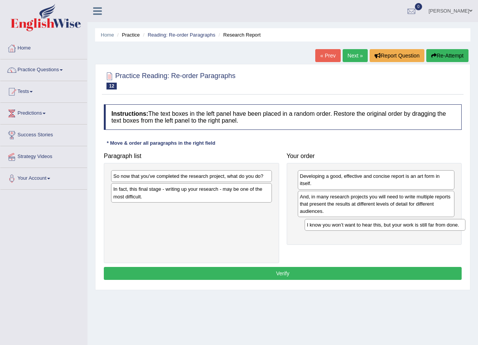
drag, startPoint x: 145, startPoint y: 174, endPoint x: 339, endPoint y: 223, distance: 199.6
click at [339, 223] on div "I know you won’t want to hear this, but your work is still far from done." at bounding box center [385, 225] width 161 height 12
click at [172, 176] on div "So now that you’ve completed the research project, what do you do?" at bounding box center [191, 176] width 161 height 12
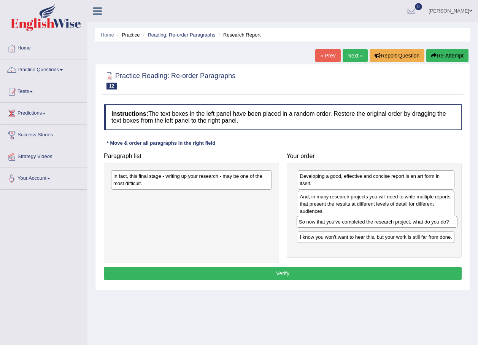
drag, startPoint x: 172, startPoint y: 176, endPoint x: 358, endPoint y: 227, distance: 192.1
click at [358, 227] on div "So now that you’ve completed the research project, what do you do?" at bounding box center [377, 222] width 161 height 12
drag, startPoint x: 318, startPoint y: 232, endPoint x: 329, endPoint y: 269, distance: 38.1
click at [329, 269] on div "Instructions: The text boxes in the left panel have been placed in a random ord…" at bounding box center [283, 192] width 362 height 185
click at [326, 263] on div "Instructions: The text boxes in the left panel have been placed in a random ord…" at bounding box center [283, 192] width 362 height 185
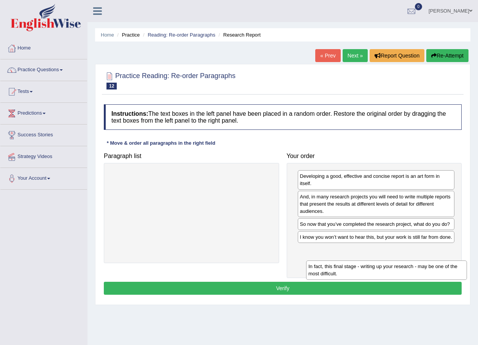
drag, startPoint x: 203, startPoint y: 183, endPoint x: 397, endPoint y: 273, distance: 213.9
click at [397, 273] on div "In fact, this final stage - writing up your research - may be one of the most d…" at bounding box center [386, 269] width 161 height 19
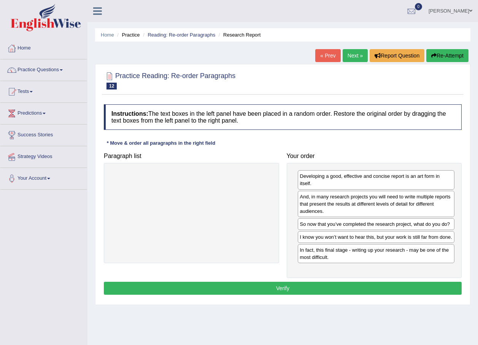
drag, startPoint x: 397, startPoint y: 273, endPoint x: 395, endPoint y: 264, distance: 9.3
click at [395, 263] on div "In fact, this final stage - writing up your research - may be one of the most d…" at bounding box center [376, 253] width 157 height 19
click at [281, 294] on button "Verify" at bounding box center [283, 287] width 358 height 13
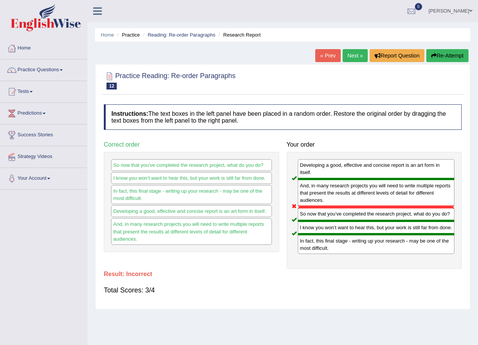
click at [351, 60] on link "Next »" at bounding box center [355, 55] width 25 height 13
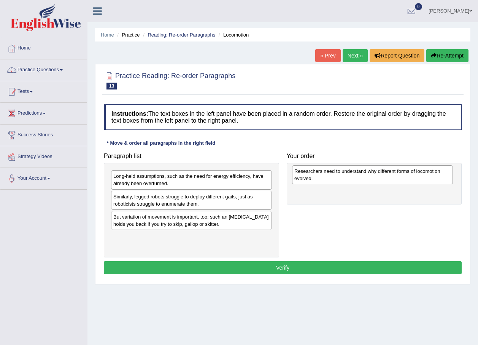
drag, startPoint x: 140, startPoint y: 219, endPoint x: 318, endPoint y: 174, distance: 184.3
click at [318, 174] on div "Researchers need to understand why different forms of locomotion evolved." at bounding box center [372, 174] width 161 height 19
click at [298, 189] on div "Researchers need to understand why different forms of locomotion evolved." at bounding box center [376, 179] width 157 height 19
click at [126, 196] on div "Similarly, legged robots struggle to deploy different gaits, just as roboticist…" at bounding box center [191, 200] width 161 height 19
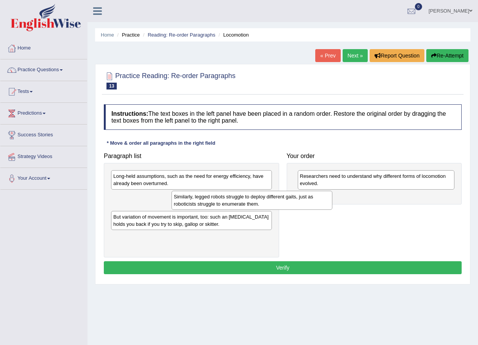
drag, startPoint x: 126, startPoint y: 196, endPoint x: 187, endPoint y: 196, distance: 60.9
click at [187, 196] on div "Similarly, legged robots struggle to deploy different gaits, just as roboticist…" at bounding box center [252, 200] width 161 height 19
click at [249, 189] on div "Long-held assumptions, such as the need for energy efficiency, have already bee…" at bounding box center [191, 210] width 175 height 94
click at [173, 196] on div "Similarly, legged robots struggle to deploy different gaits, just as roboticist…" at bounding box center [191, 200] width 161 height 19
drag, startPoint x: 173, startPoint y: 196, endPoint x: 183, endPoint y: 197, distance: 9.9
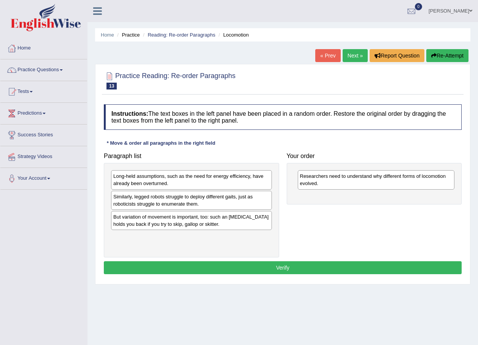
click at [173, 196] on div "Similarly, legged robots struggle to deploy different gaits, just as roboticist…" at bounding box center [191, 200] width 161 height 19
click at [277, 196] on div "Long-held assumptions, such as the need for energy efficiency, have already bee…" at bounding box center [191, 210] width 175 height 94
click at [155, 202] on div "Similarly, legged robots struggle to deploy different gaits, just as roboticist…" at bounding box center [191, 200] width 161 height 19
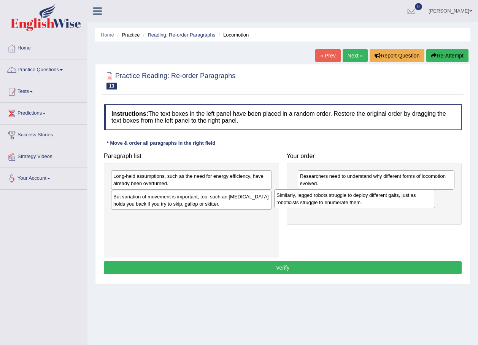
drag, startPoint x: 281, startPoint y: 199, endPoint x: 334, endPoint y: 199, distance: 53.3
click at [334, 199] on div "Similarly, legged robots struggle to deploy different gaits, just as roboticist…" at bounding box center [354, 198] width 161 height 19
drag, startPoint x: 335, startPoint y: 200, endPoint x: 342, endPoint y: 202, distance: 7.3
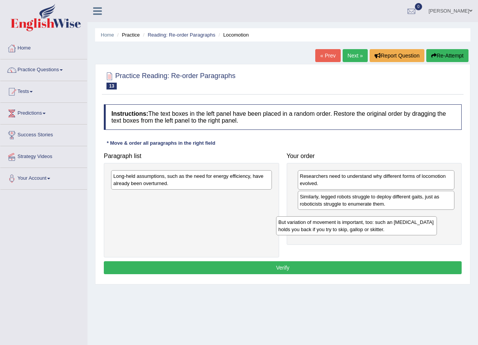
drag, startPoint x: 154, startPoint y: 206, endPoint x: 329, endPoint y: 230, distance: 176.6
click at [329, 230] on div "But variation of movement is important, too: such an ankle brace holds you back…" at bounding box center [356, 225] width 161 height 19
click at [332, 227] on div "But variation of movement is important, too: such an ankle brace holds you back…" at bounding box center [377, 220] width 161 height 19
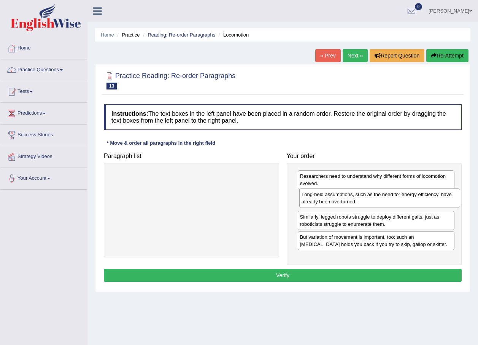
drag, startPoint x: 199, startPoint y: 188, endPoint x: 387, endPoint y: 206, distance: 189.2
click at [387, 206] on div "Long-held assumptions, such as the need for energy efficiency, have already bee…" at bounding box center [379, 197] width 161 height 19
click at [223, 272] on button "Verify" at bounding box center [283, 275] width 358 height 13
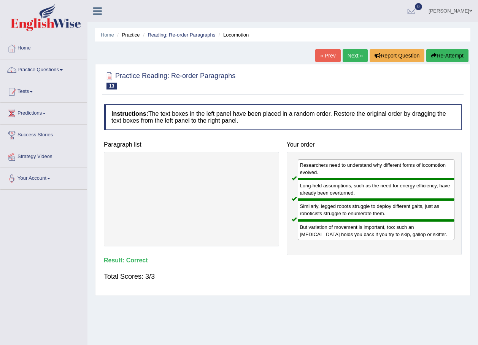
click at [351, 58] on link "Next »" at bounding box center [355, 55] width 25 height 13
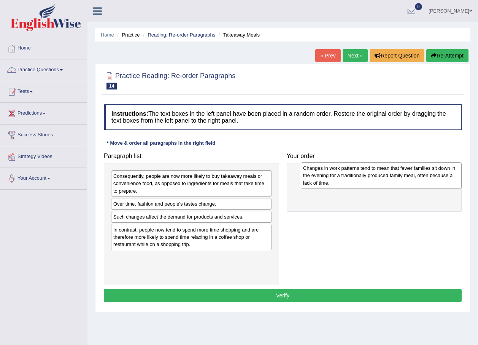
drag, startPoint x: 166, startPoint y: 185, endPoint x: 356, endPoint y: 177, distance: 190.0
click at [356, 177] on div "Changes in work patterns tend to mean that fewer families sit down in the eveni…" at bounding box center [381, 175] width 161 height 26
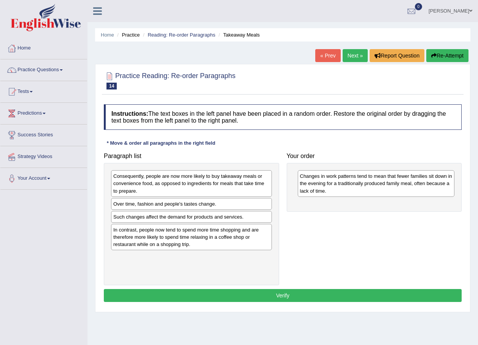
click at [159, 184] on div "Consequently, people are now more likely to buy takeaway meals or convenience f…" at bounding box center [191, 183] width 161 height 26
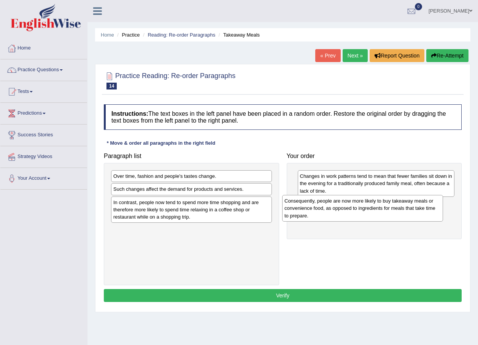
drag, startPoint x: 159, startPoint y: 184, endPoint x: 330, endPoint y: 208, distance: 172.9
click at [330, 208] on div "Consequently, people are now more likely to buy takeaway meals or convenience f…" at bounding box center [362, 208] width 161 height 26
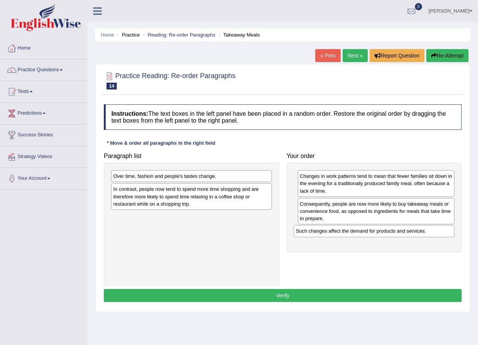
drag, startPoint x: 190, startPoint y: 190, endPoint x: 372, endPoint y: 232, distance: 187.3
click at [372, 232] on div "Such changes affect the demand for products and services." at bounding box center [374, 231] width 161 height 12
click at [174, 198] on div "In contrast, people now tend to spend more time shopping and are therefore more…" at bounding box center [191, 196] width 161 height 26
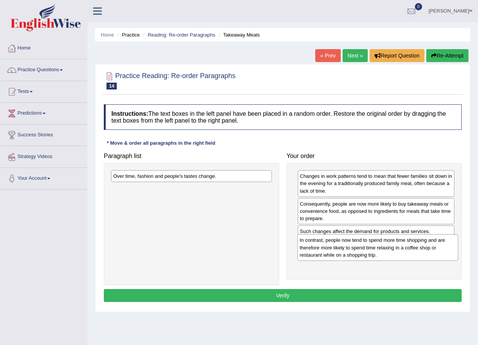
drag, startPoint x: 171, startPoint y: 200, endPoint x: 357, endPoint y: 251, distance: 193.2
click at [357, 251] on div "In contrast, people now tend to spend more time shopping and are therefore more…" at bounding box center [377, 247] width 161 height 26
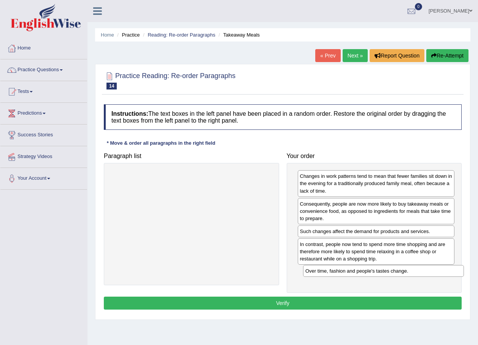
drag, startPoint x: 172, startPoint y: 178, endPoint x: 364, endPoint y: 273, distance: 214.2
click at [364, 273] on div "Over time, fashion and people's tastes change." at bounding box center [383, 271] width 161 height 12
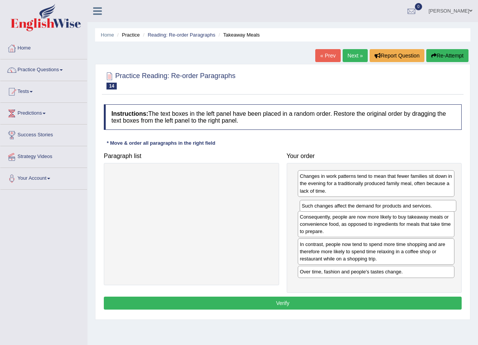
drag, startPoint x: 358, startPoint y: 233, endPoint x: 359, endPoint y: 208, distance: 25.6
click at [359, 208] on div "Such changes affect the demand for products and services." at bounding box center [378, 206] width 157 height 12
click at [324, 272] on div "Over time, fashion and people's tastes change." at bounding box center [376, 271] width 157 height 12
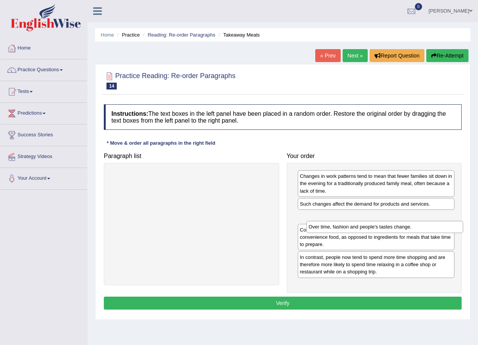
drag, startPoint x: 324, startPoint y: 267, endPoint x: 333, endPoint y: 217, distance: 51.1
click at [333, 221] on div "Over time, fashion and people's tastes change." at bounding box center [385, 227] width 157 height 12
click at [332, 192] on div "Changes in work patterns tend to mean that fewer families sit down in the eveni…" at bounding box center [376, 183] width 157 height 26
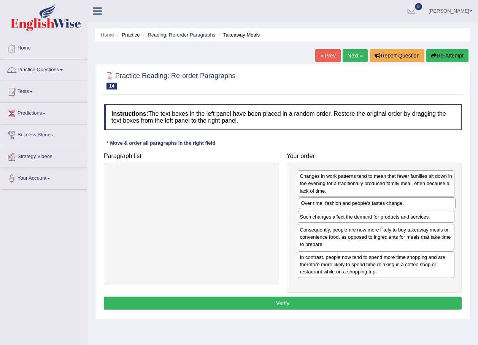
drag, startPoint x: 357, startPoint y: 215, endPoint x: 358, endPoint y: 202, distance: 13.7
click at [358, 202] on div "Over time, fashion and people's tastes change." at bounding box center [377, 203] width 157 height 12
click at [243, 299] on button "Verify" at bounding box center [283, 302] width 358 height 13
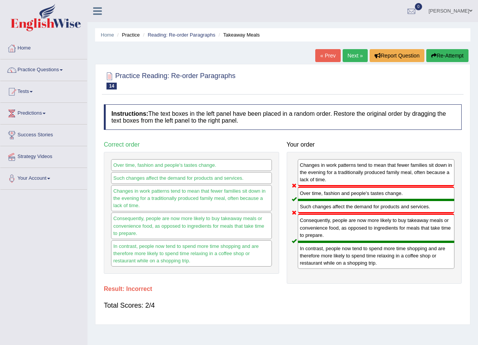
click at [356, 56] on link "Next »" at bounding box center [355, 55] width 25 height 13
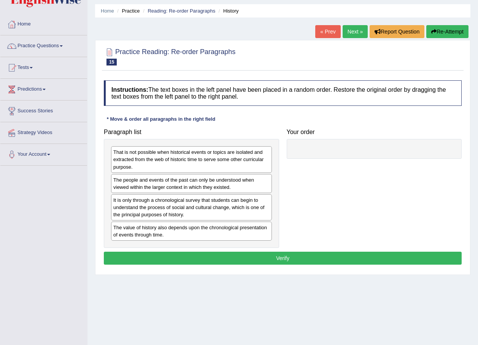
scroll to position [25, 0]
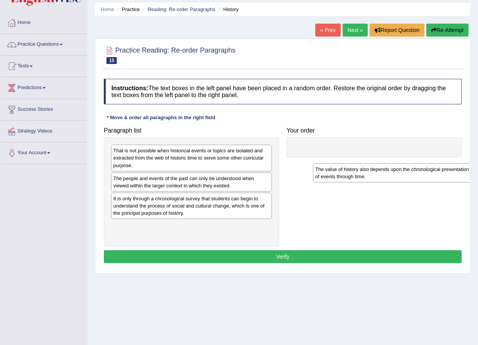
drag, startPoint x: 161, startPoint y: 229, endPoint x: 354, endPoint y: 147, distance: 209.6
click at [361, 167] on div "The value of history also depends upon the chronological presentation of events…" at bounding box center [393, 172] width 161 height 19
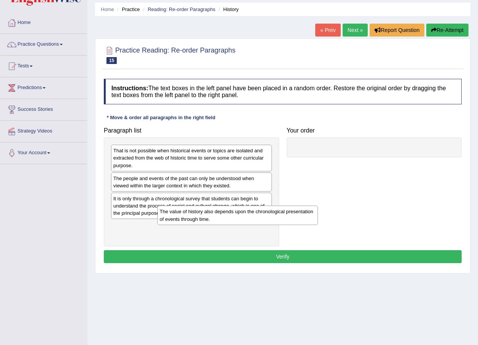
drag, startPoint x: 354, startPoint y: 147, endPoint x: 343, endPoint y: 153, distance: 12.3
click at [349, 150] on div at bounding box center [374, 147] width 175 height 20
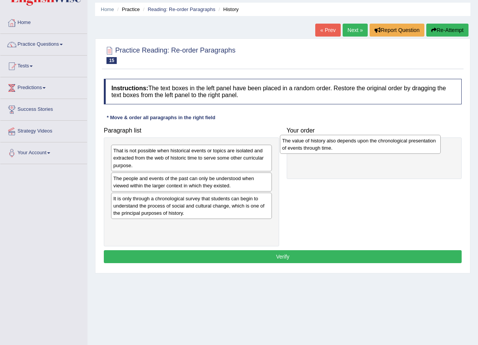
drag, startPoint x: 158, startPoint y: 228, endPoint x: 327, endPoint y: 143, distance: 189.2
click at [327, 143] on div "The value of history also depends upon the chronological presentation of events…" at bounding box center [360, 144] width 161 height 19
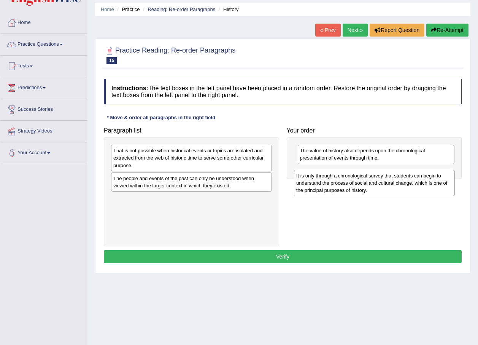
drag, startPoint x: 151, startPoint y: 205, endPoint x: 334, endPoint y: 183, distance: 184.4
click at [334, 183] on div "It is only through a chronological survey that students can begin to understand…" at bounding box center [374, 183] width 161 height 26
click at [334, 183] on div "It is only through a chronological survey that students can begin to understand…" at bounding box center [371, 183] width 161 height 26
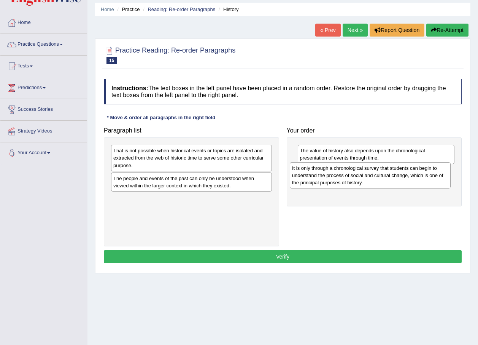
drag, startPoint x: 190, startPoint y: 206, endPoint x: 369, endPoint y: 176, distance: 181.3
click at [369, 176] on div "It is only through a chronological survey that students can begin to understand…" at bounding box center [370, 175] width 161 height 26
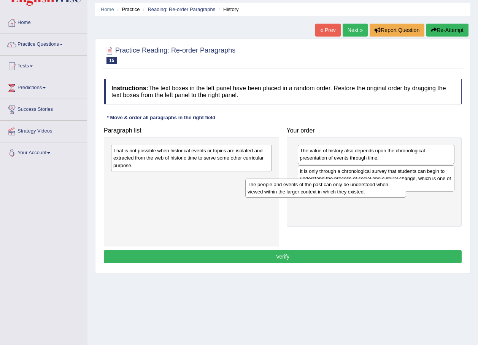
drag, startPoint x: 164, startPoint y: 184, endPoint x: 298, endPoint y: 191, distance: 134.4
click at [298, 191] on div "The people and events of the past can only be understood when viewed within the…" at bounding box center [325, 187] width 161 height 19
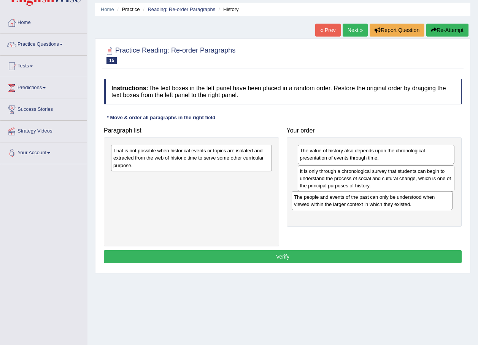
drag, startPoint x: 310, startPoint y: 193, endPoint x: 340, endPoint y: 195, distance: 30.5
click at [342, 192] on div "The people and events of the past can only be understood when viewed within the…" at bounding box center [376, 201] width 157 height 19
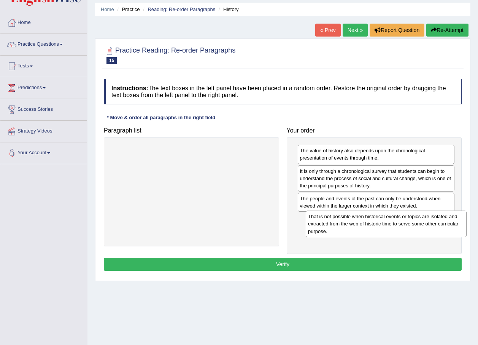
drag, startPoint x: 187, startPoint y: 161, endPoint x: 382, endPoint y: 226, distance: 205.6
click at [382, 226] on div "That is not possible when historical events or topics are isolated and extracte…" at bounding box center [386, 223] width 161 height 26
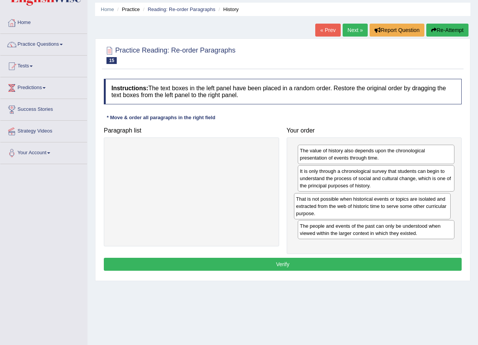
drag, startPoint x: 370, startPoint y: 225, endPoint x: 367, endPoint y: 205, distance: 20.1
click at [367, 205] on div "That is not possible when historical events or topics are isolated and extracte…" at bounding box center [372, 206] width 157 height 26
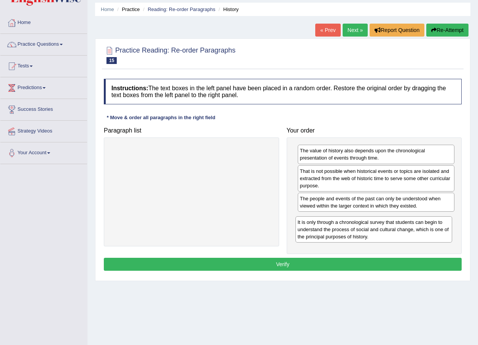
drag, startPoint x: 328, startPoint y: 168, endPoint x: 326, endPoint y: 219, distance: 51.0
click at [326, 219] on div "It is only through a chronological survey that students can begin to understand…" at bounding box center [374, 229] width 157 height 26
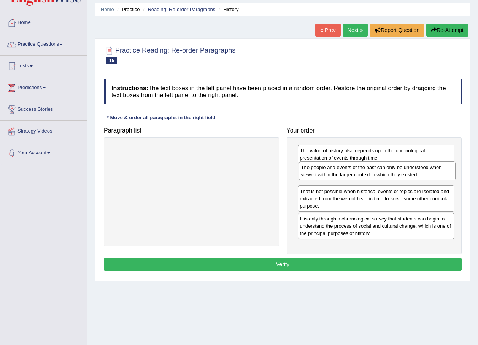
drag, startPoint x: 325, startPoint y: 203, endPoint x: 326, endPoint y: 172, distance: 31.2
click at [326, 172] on div "The people and events of the past can only be understood when viewed within the…" at bounding box center [377, 170] width 157 height 19
click at [277, 265] on button "Verify" at bounding box center [283, 264] width 358 height 13
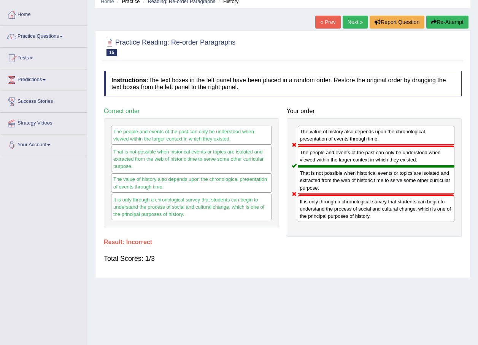
scroll to position [29, 0]
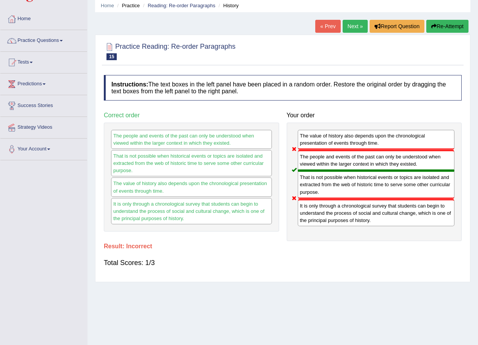
click at [358, 29] on link "Next »" at bounding box center [355, 26] width 25 height 13
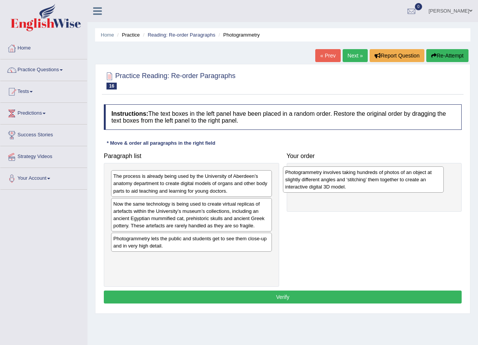
drag, startPoint x: 170, startPoint y: 213, endPoint x: 342, endPoint y: 181, distance: 174.8
click at [342, 181] on div "Photogrammetry involves taking hundreds of photos of an object at slightly diff…" at bounding box center [363, 179] width 161 height 26
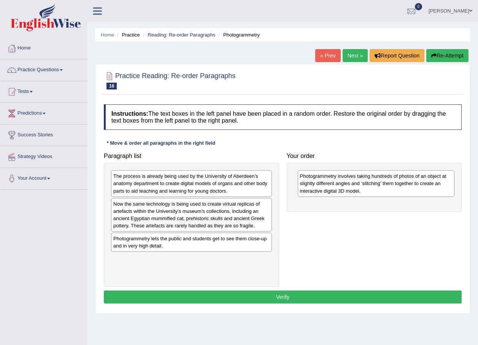
click at [169, 184] on div "The process is already being used by the University of Aberdeen’s anatomy depar…" at bounding box center [191, 183] width 161 height 26
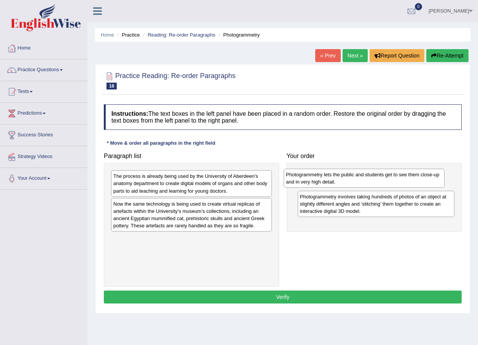
drag, startPoint x: 187, startPoint y: 245, endPoint x: 360, endPoint y: 181, distance: 184.1
click at [360, 181] on div "Photogrammetry lets the public and students get to see them close-up and in ver…" at bounding box center [364, 177] width 161 height 19
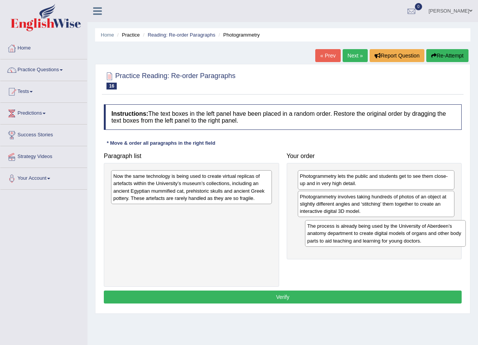
drag, startPoint x: 164, startPoint y: 185, endPoint x: 357, endPoint y: 235, distance: 199.2
click at [357, 235] on div "The process is already being used by the University of Aberdeen’s anatomy depar…" at bounding box center [385, 233] width 161 height 26
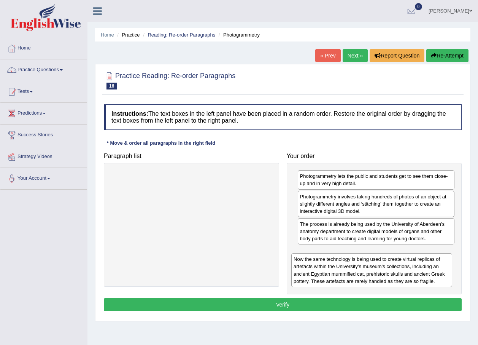
drag, startPoint x: 162, startPoint y: 182, endPoint x: 343, endPoint y: 262, distance: 197.7
click at [343, 262] on div "Now the same technology is being used to create virtual replicas of artefacts w…" at bounding box center [371, 269] width 161 height 33
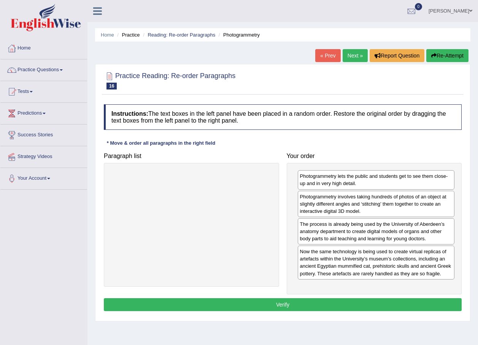
click at [254, 306] on button "Verify" at bounding box center [283, 304] width 358 height 13
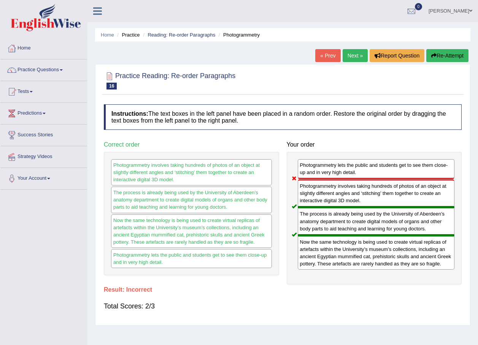
click at [49, 72] on link "Practice Questions" at bounding box center [43, 68] width 87 height 19
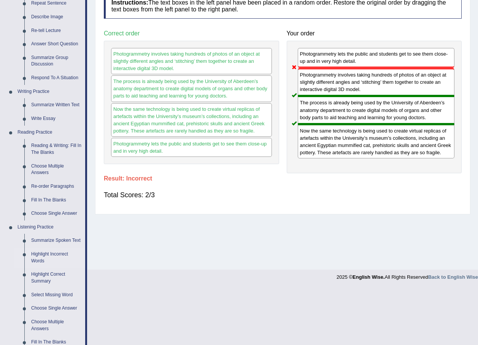
scroll to position [114, 0]
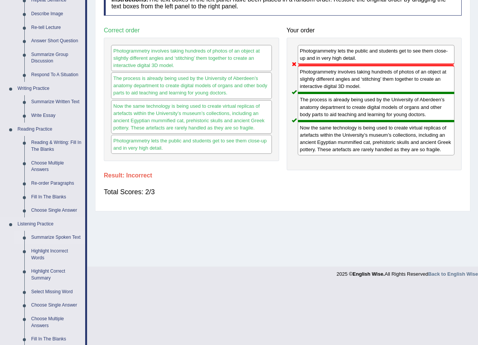
click at [50, 237] on link "Summarize Spoken Text" at bounding box center [56, 237] width 57 height 14
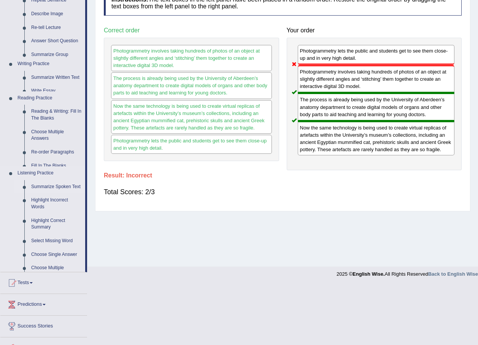
scroll to position [66, 0]
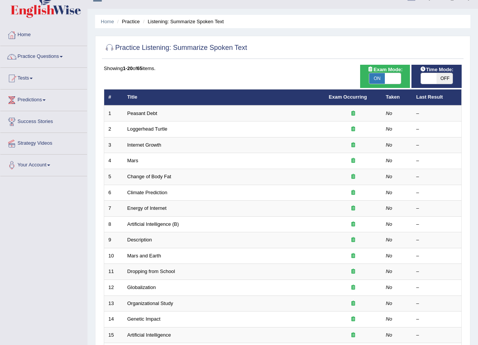
scroll to position [13, 0]
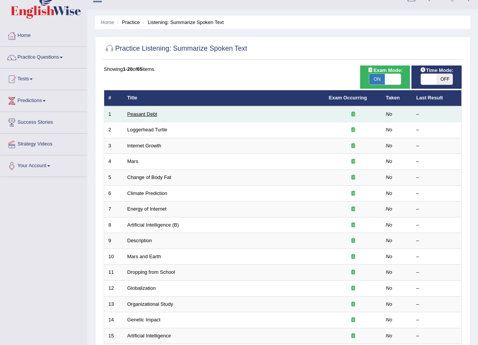
click at [134, 115] on link "Peasant Debt" at bounding box center [142, 114] width 30 height 6
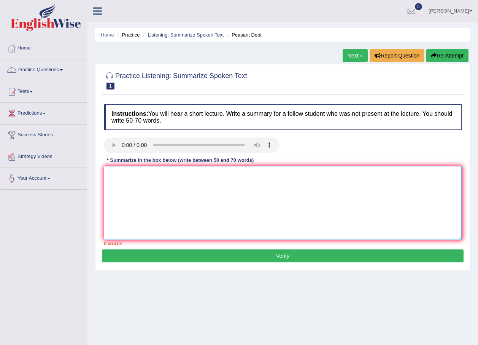
click at [147, 184] on textarea at bounding box center [283, 203] width 358 height 74
click at [151, 186] on textarea at bounding box center [283, 203] width 358 height 74
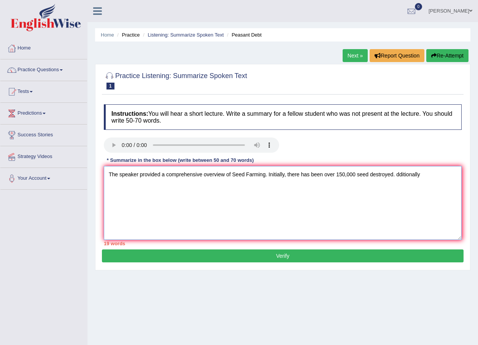
click at [392, 176] on textarea "The speaker provided a comprehensive overview of Seed Farming. Initially, there…" at bounding box center [283, 203] width 358 height 74
click at [427, 172] on textarea "The speaker provided a comprehensive overview of Seed Farming. Initially, there…" at bounding box center [283, 203] width 358 height 74
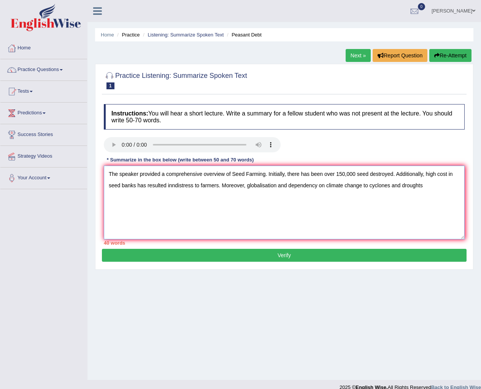
click at [363, 189] on textarea "The speaker provided a comprehensive overview of Seed Farming. Initially, there…" at bounding box center [284, 203] width 361 height 74
click at [454, 185] on textarea "The speaker provided a comprehensive overview of Seed Farming. Initially, there…" at bounding box center [284, 203] width 361 height 74
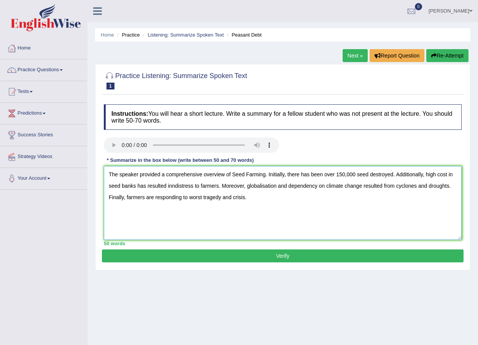
type textarea "The speaker provided a comprehensive overview of Seed Farming. Initially, there…"
click at [238, 252] on button "Verify" at bounding box center [283, 255] width 362 height 13
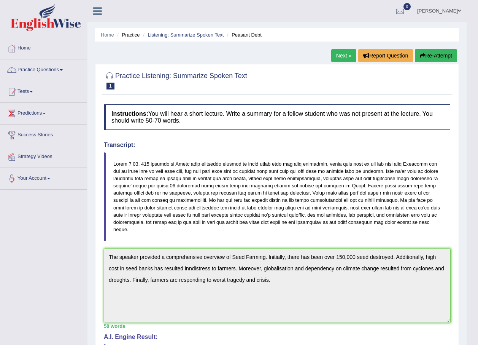
click at [459, 13] on link "Roma Beatrice Mocevakaca" at bounding box center [439, 10] width 55 height 20
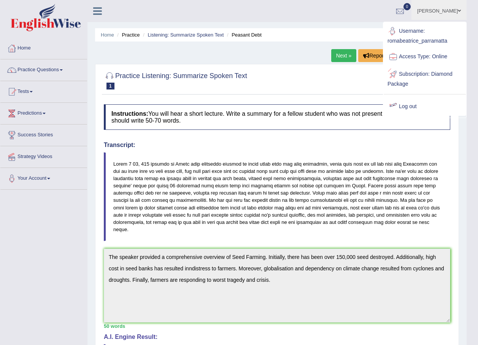
click at [424, 105] on link "Log out" at bounding box center [425, 106] width 82 height 17
